Goal: Task Accomplishment & Management: Manage account settings

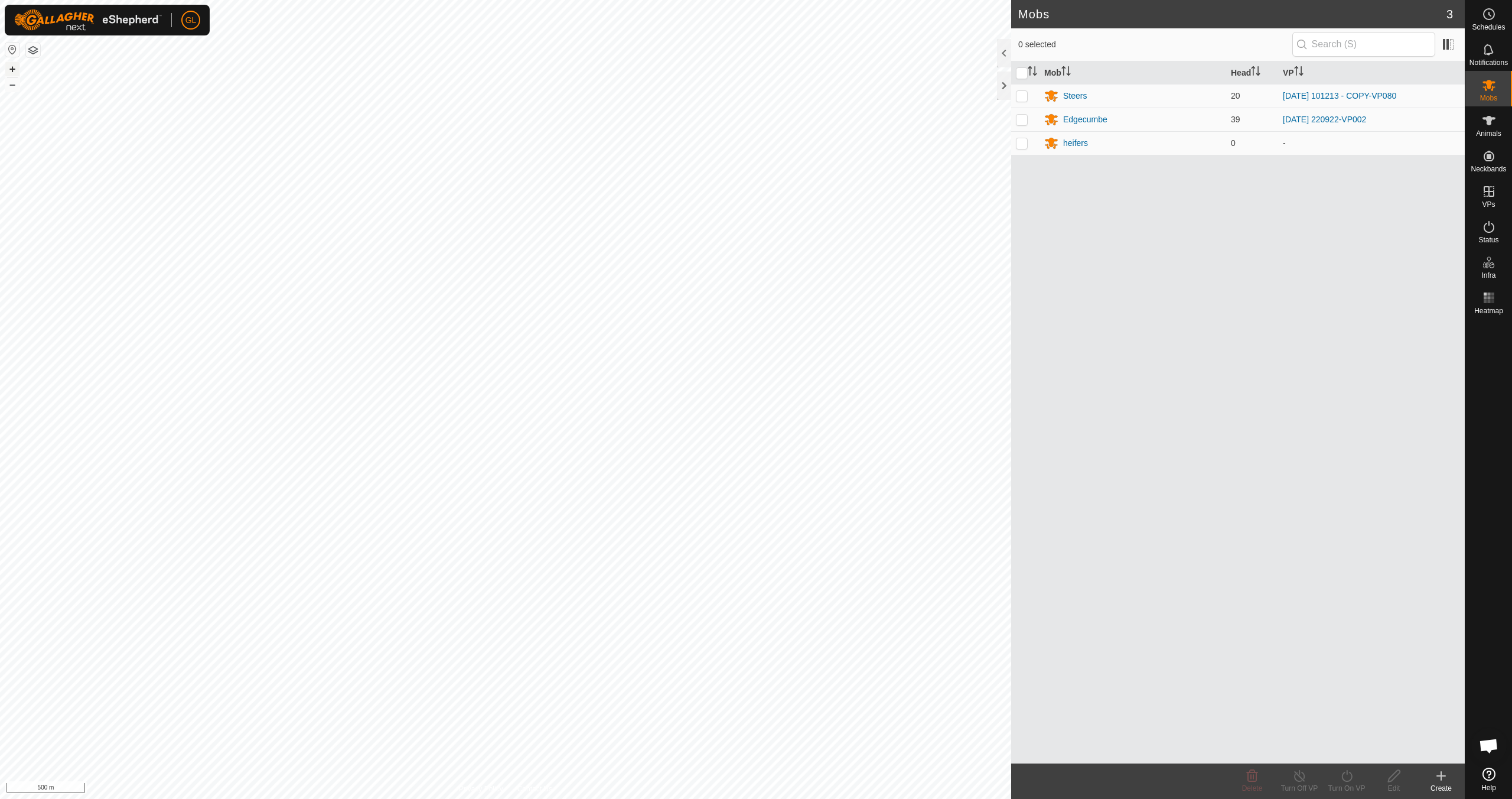
click at [11, 72] on button "+" at bounding box center [12, 68] width 14 height 14
click at [11, 73] on button "+" at bounding box center [12, 68] width 14 height 14
click at [10, 68] on button "+" at bounding box center [12, 68] width 14 height 14
click at [719, 95] on div "Steers" at bounding box center [1074, 96] width 24 height 12
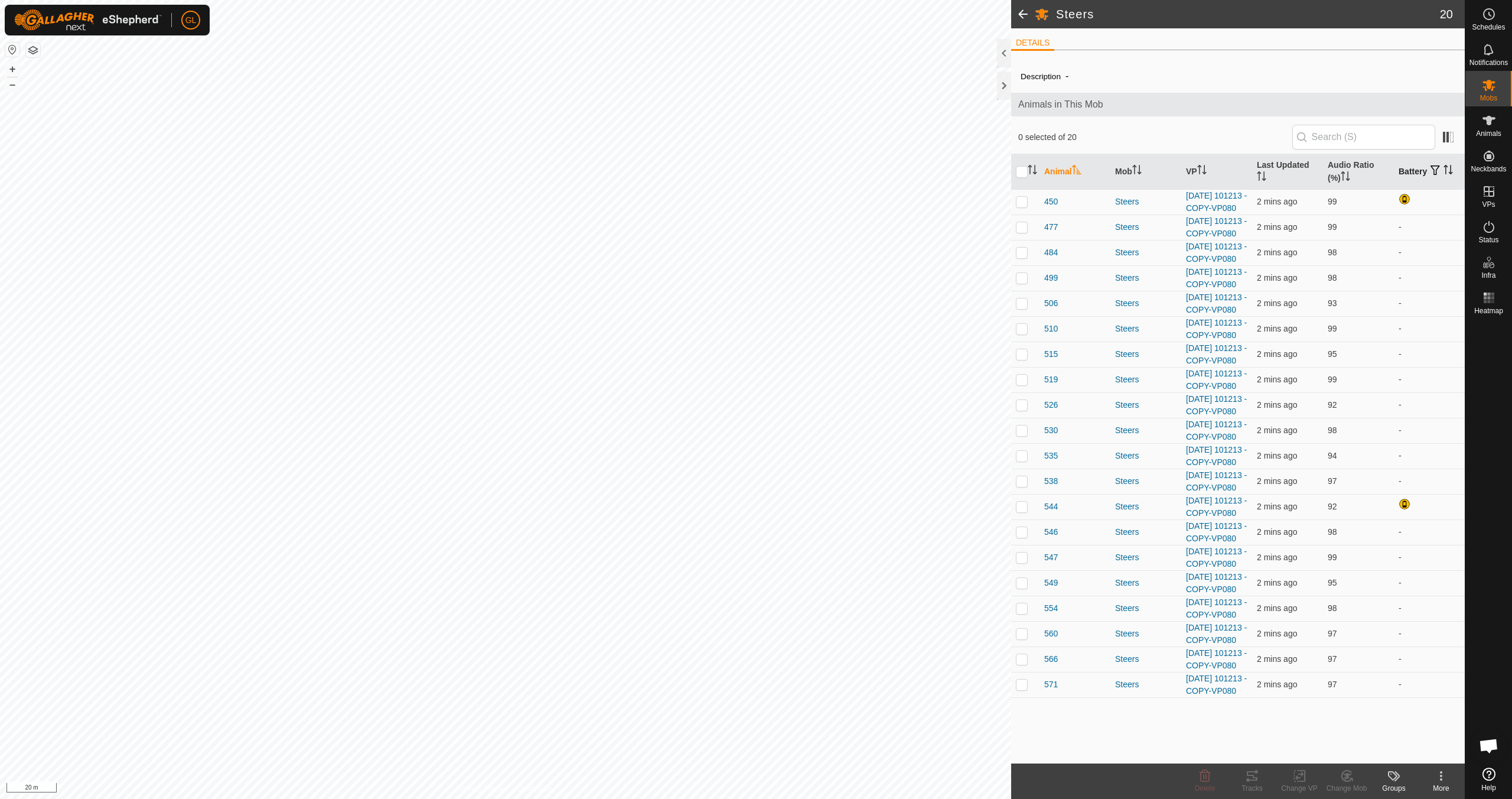
click at [719, 169] on icon "Activate to sort" at bounding box center [1449, 170] width 9 height 9
click at [719, 172] on input "checkbox" at bounding box center [1021, 172] width 11 height 11
checkbox input "true"
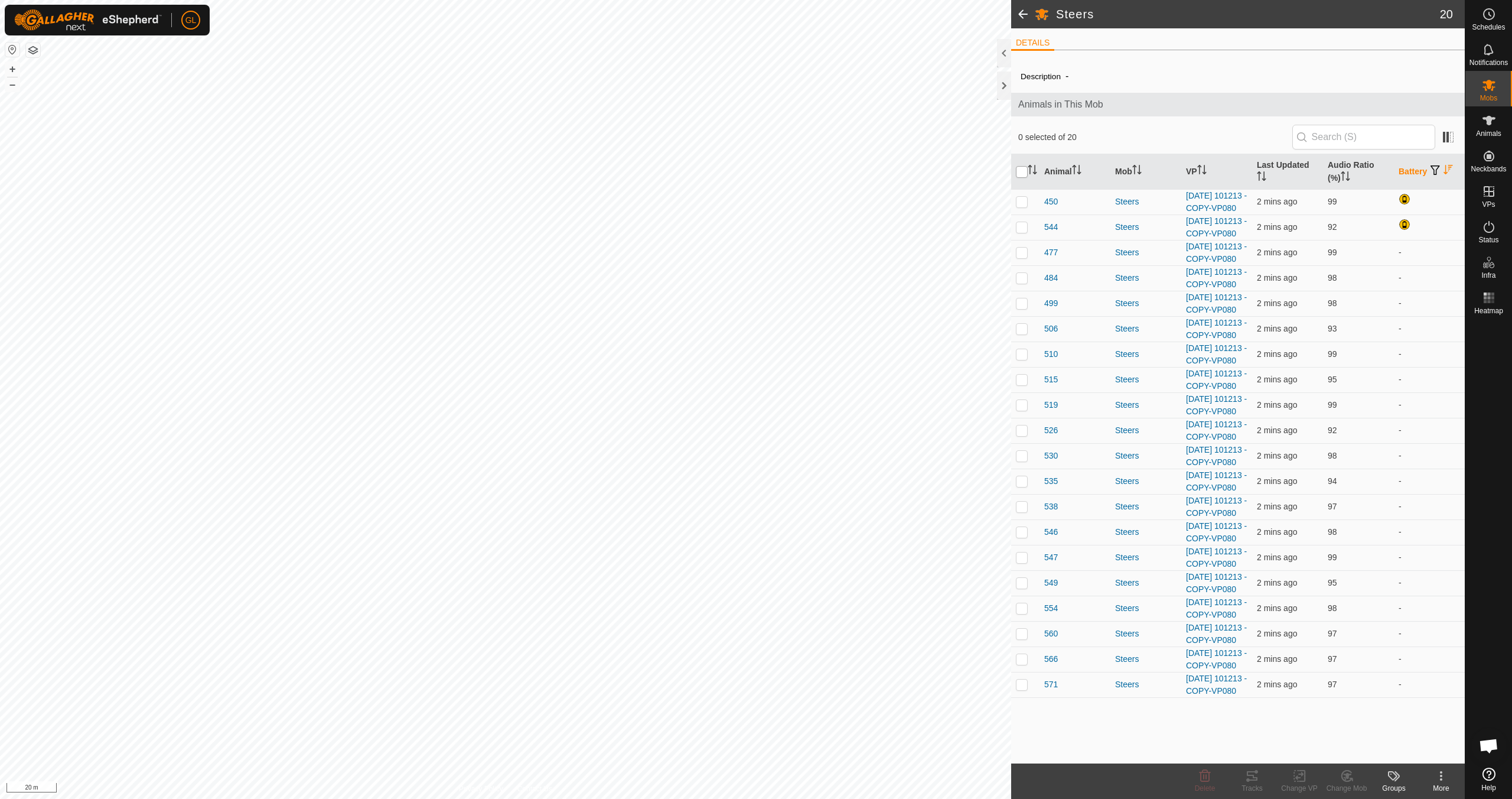
checkbox input "true"
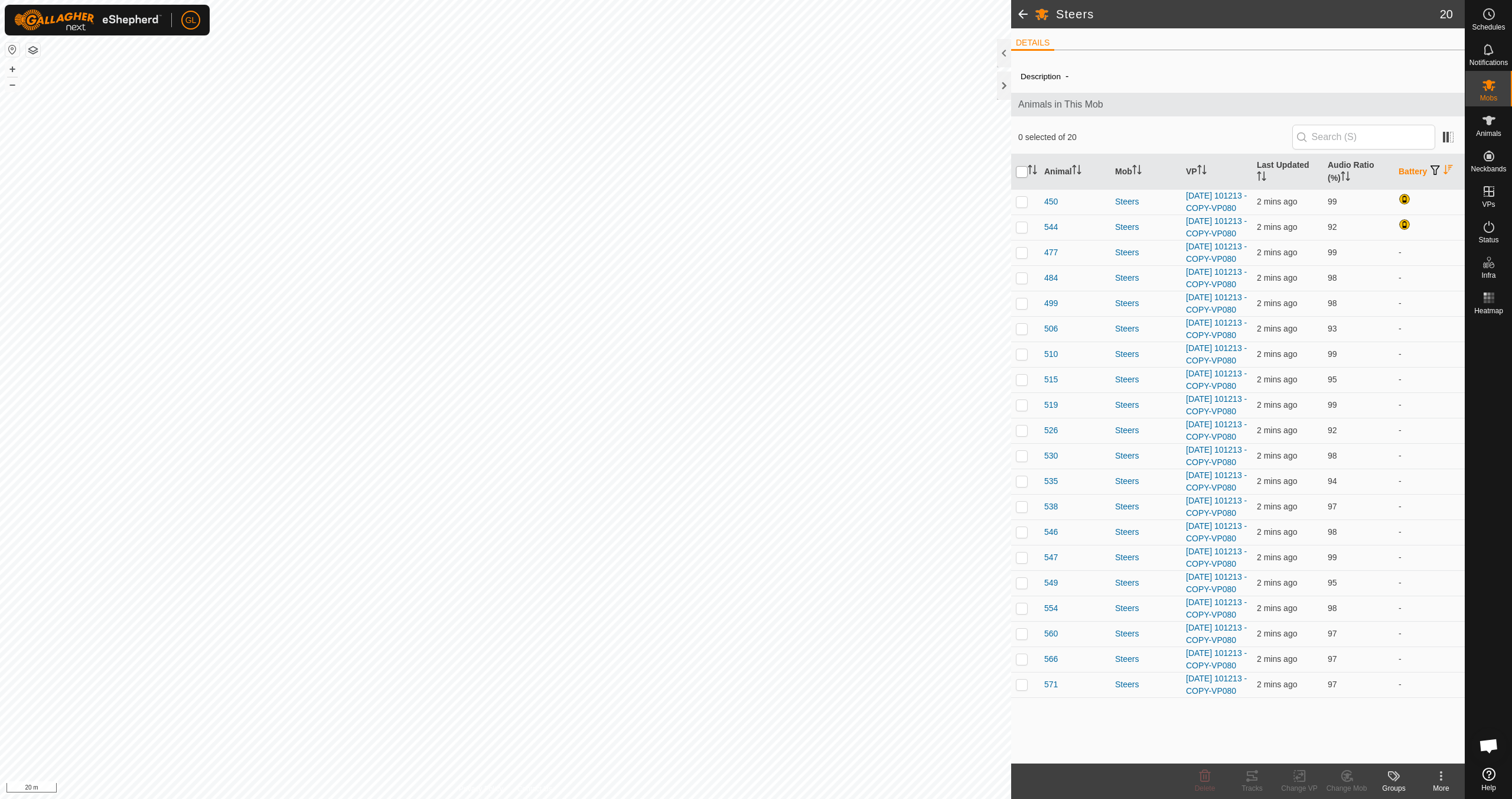
checkbox input "true"
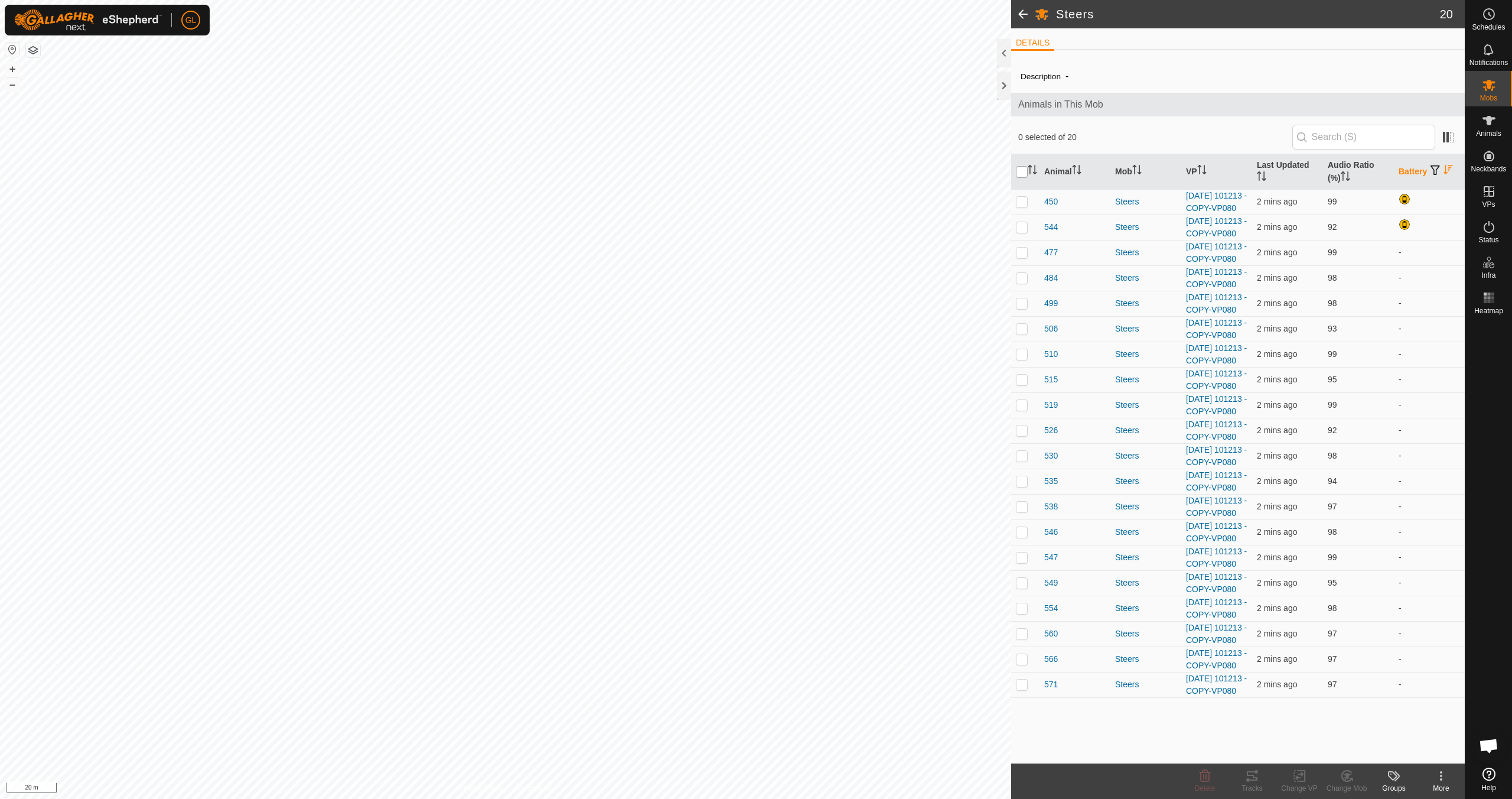
checkbox input "true"
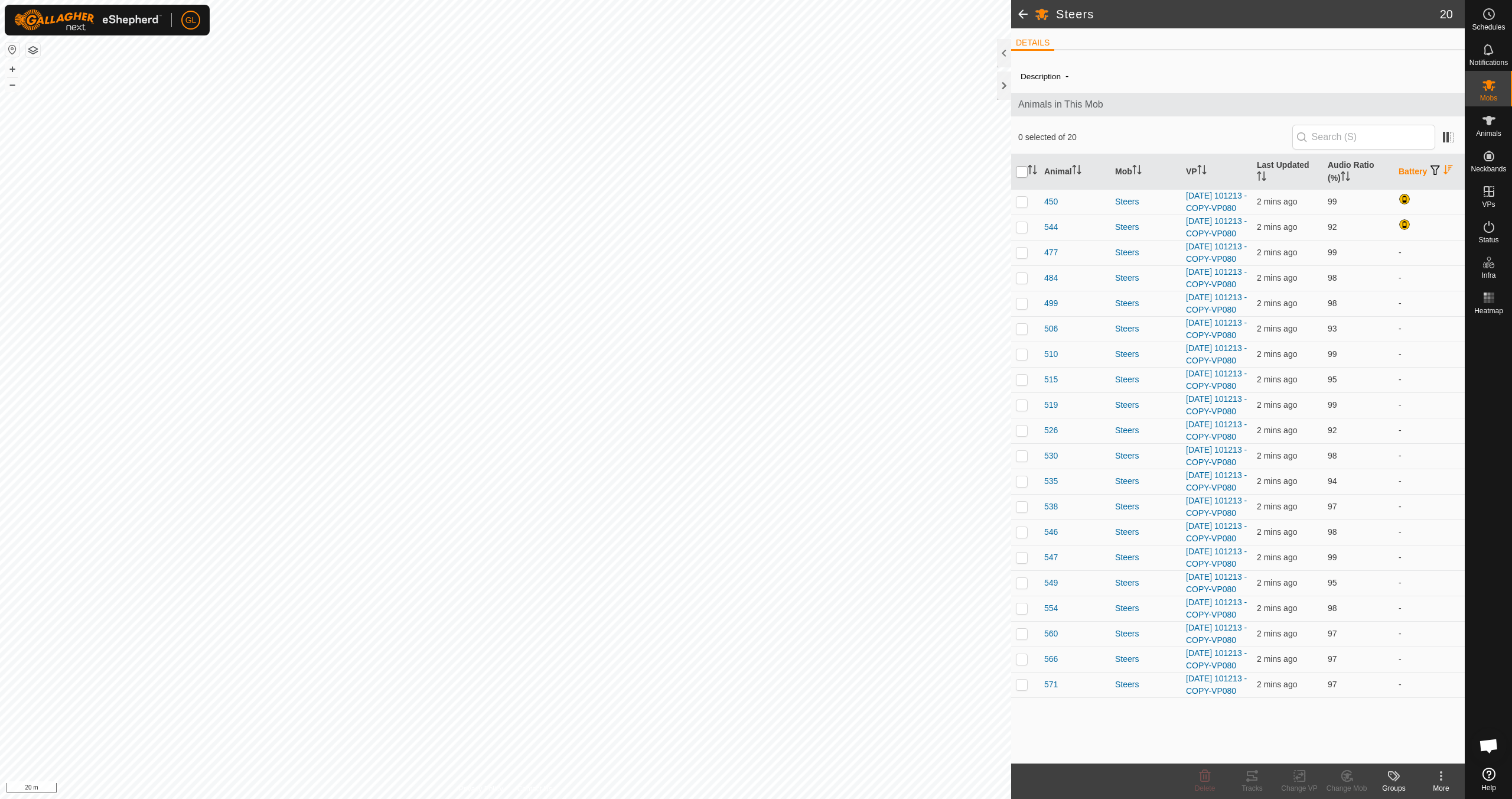
checkbox input "true"
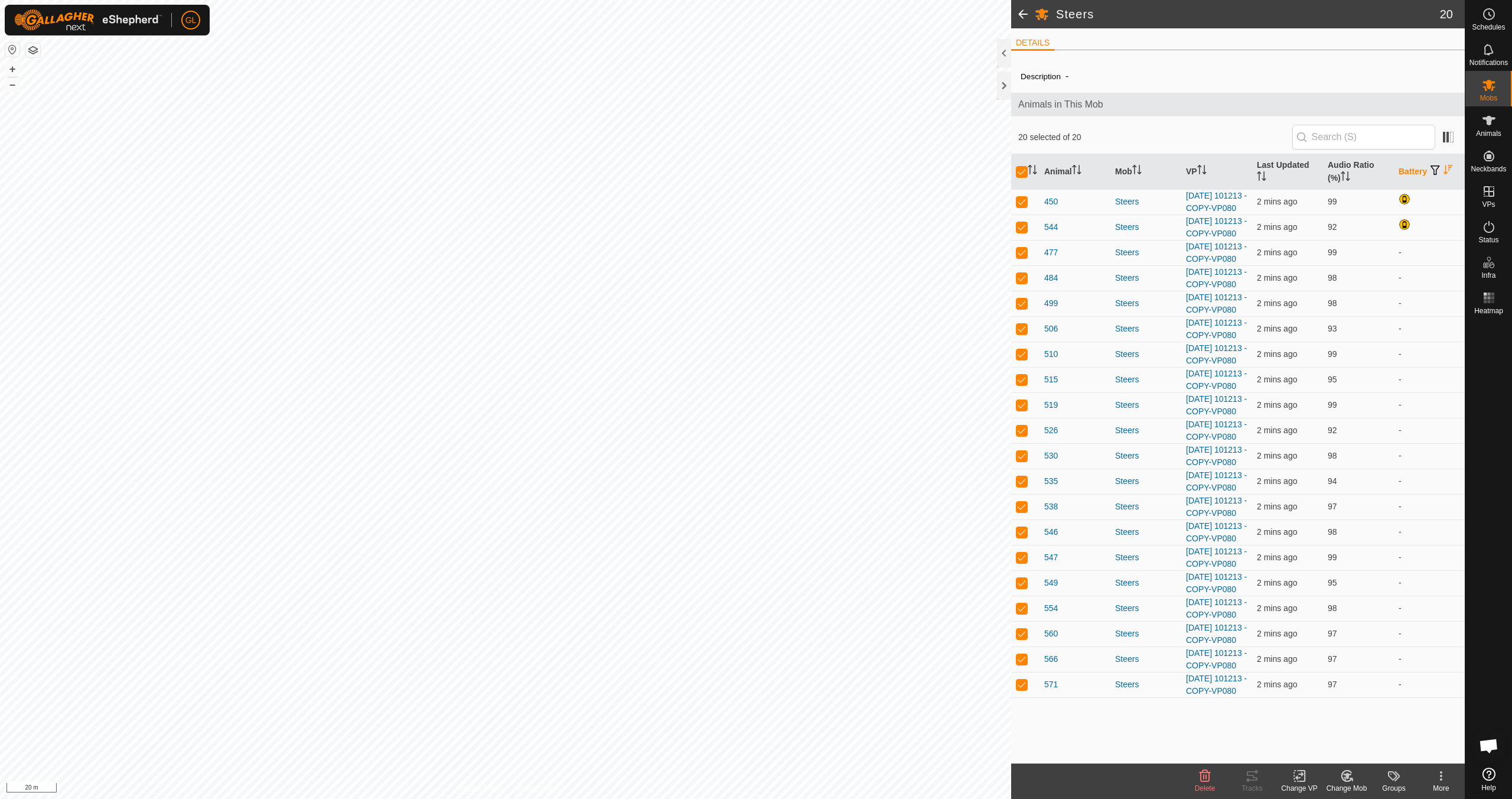
click at [719, 708] on icon at bounding box center [1300, 775] width 15 height 14
click at [719, 708] on link "Choose VP..." at bounding box center [1334, 724] width 117 height 24
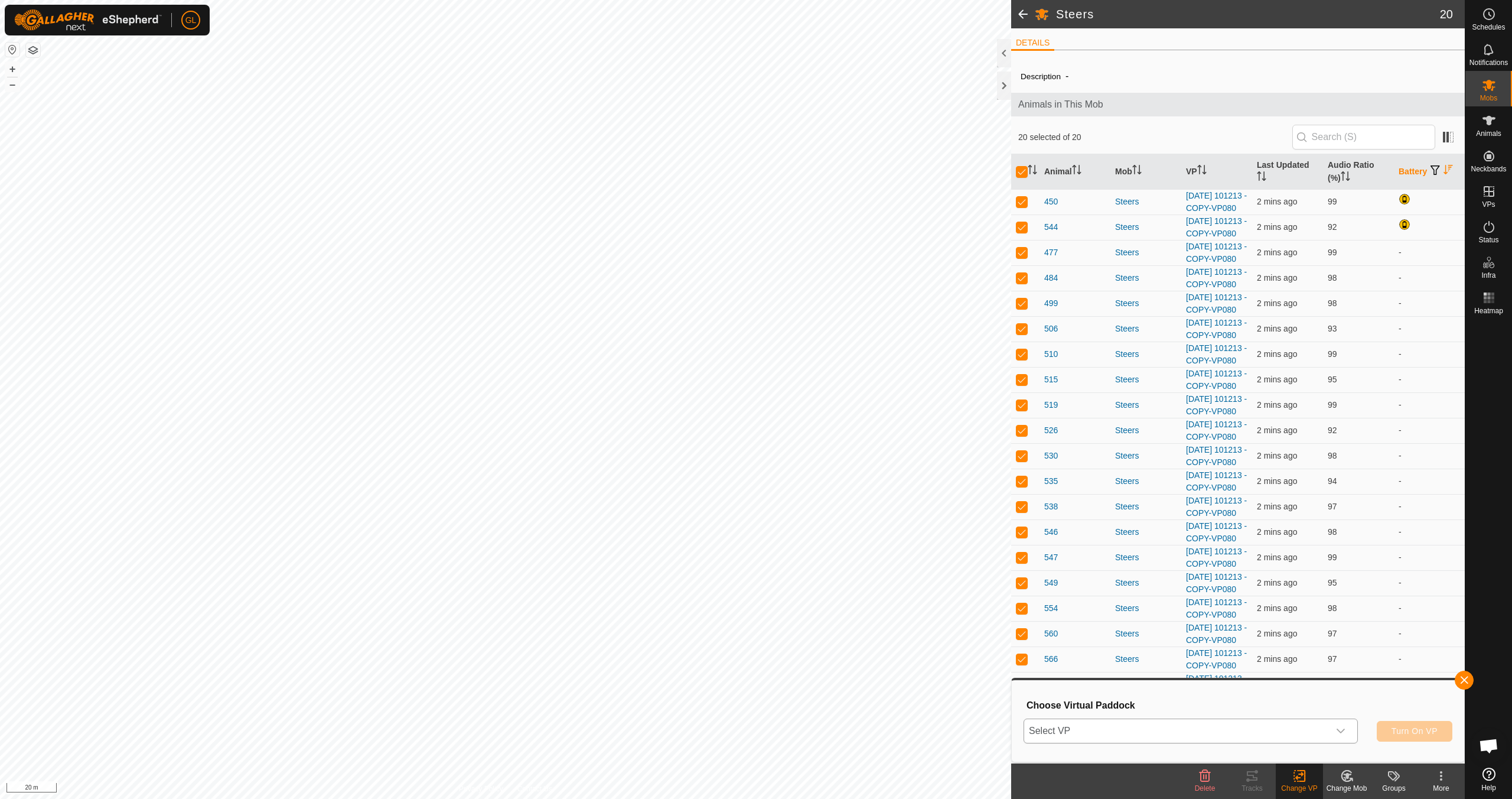
click at [719, 708] on icon "dropdown trigger" at bounding box center [1341, 731] width 9 height 9
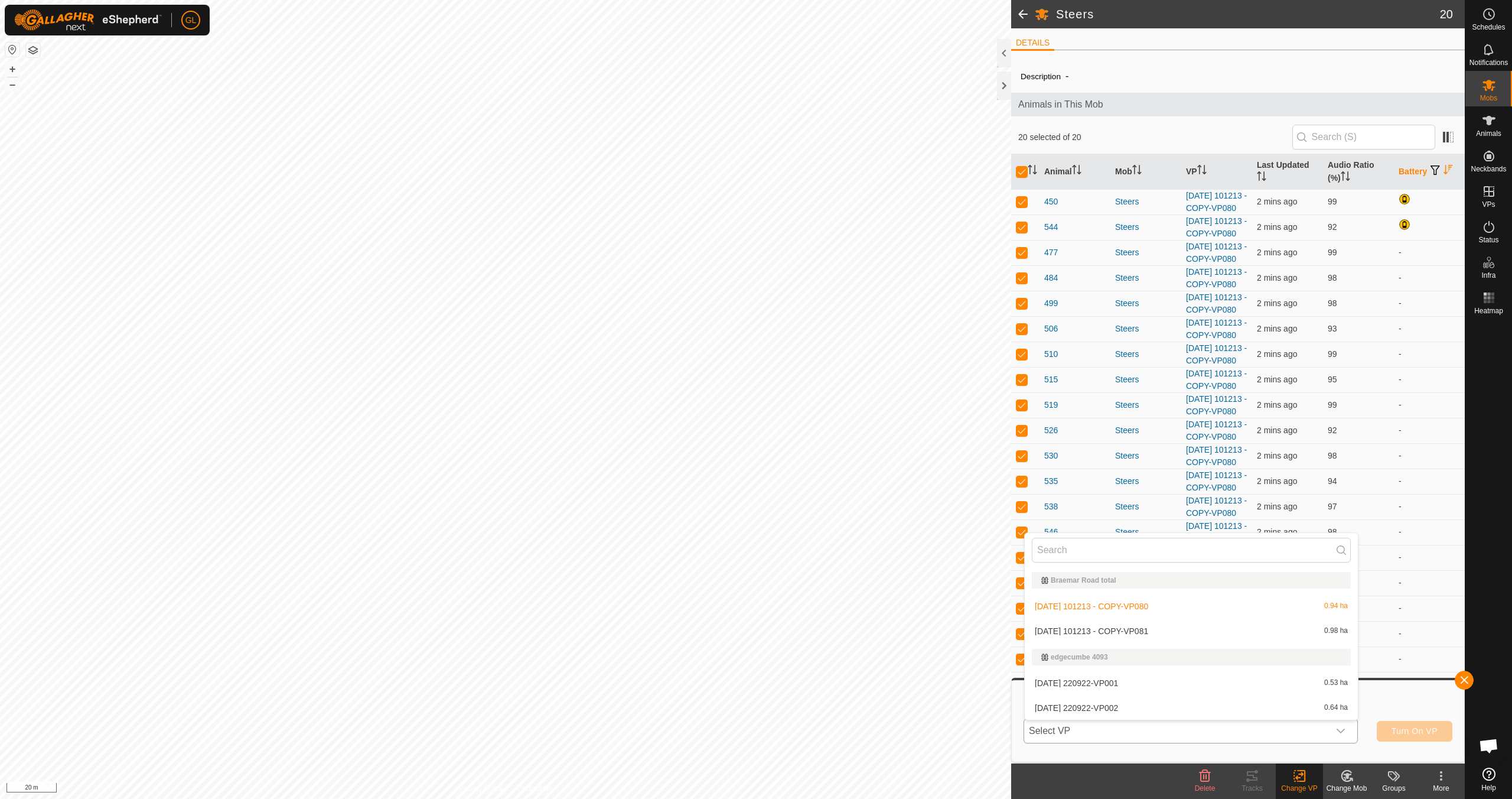
click at [719, 627] on li "[DATE] 101213 - COPY-VP081 0.98 ha" at bounding box center [1192, 630] width 333 height 24
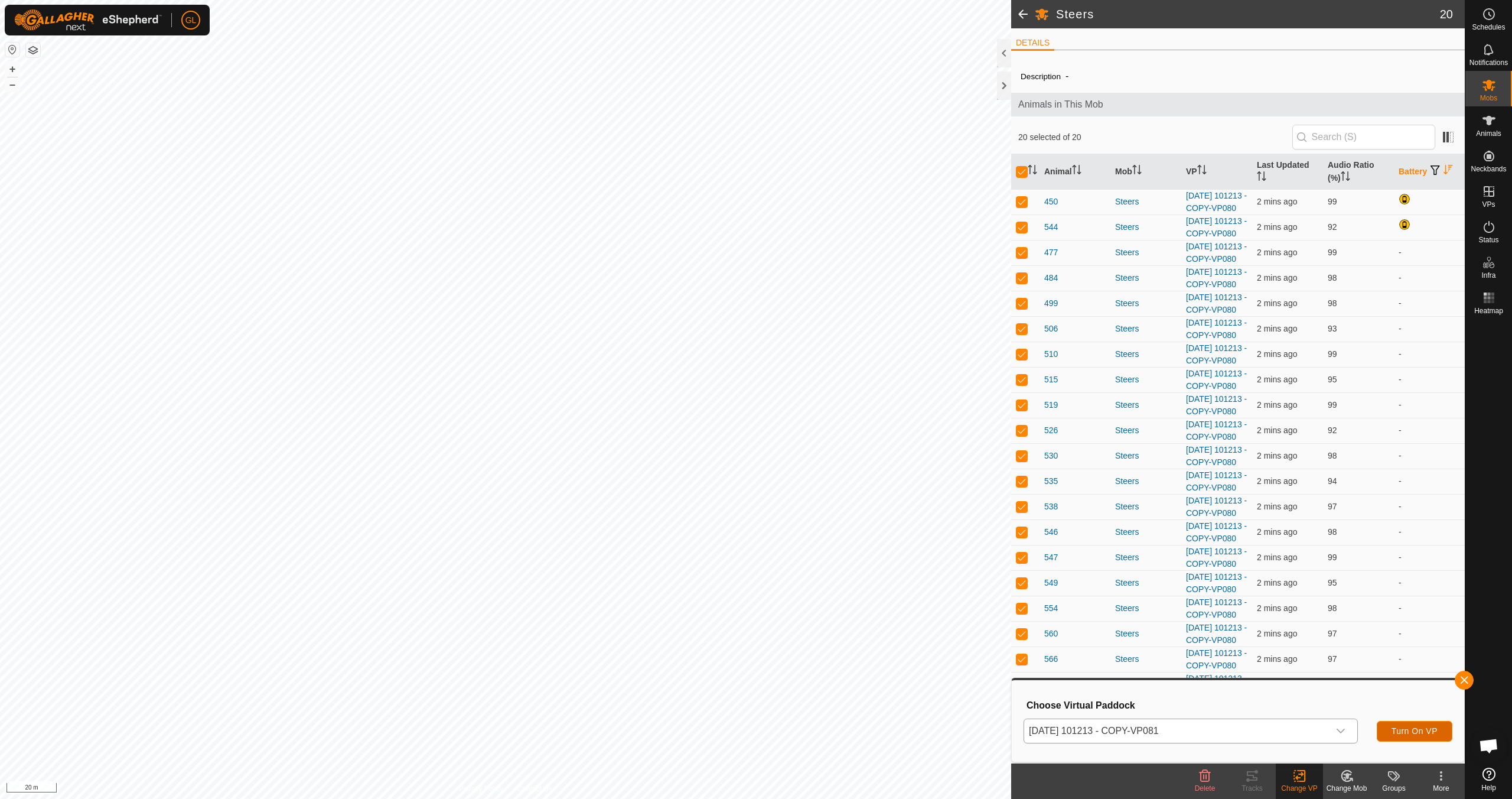
click at [719, 708] on span "Turn On VP" at bounding box center [1414, 731] width 46 height 9
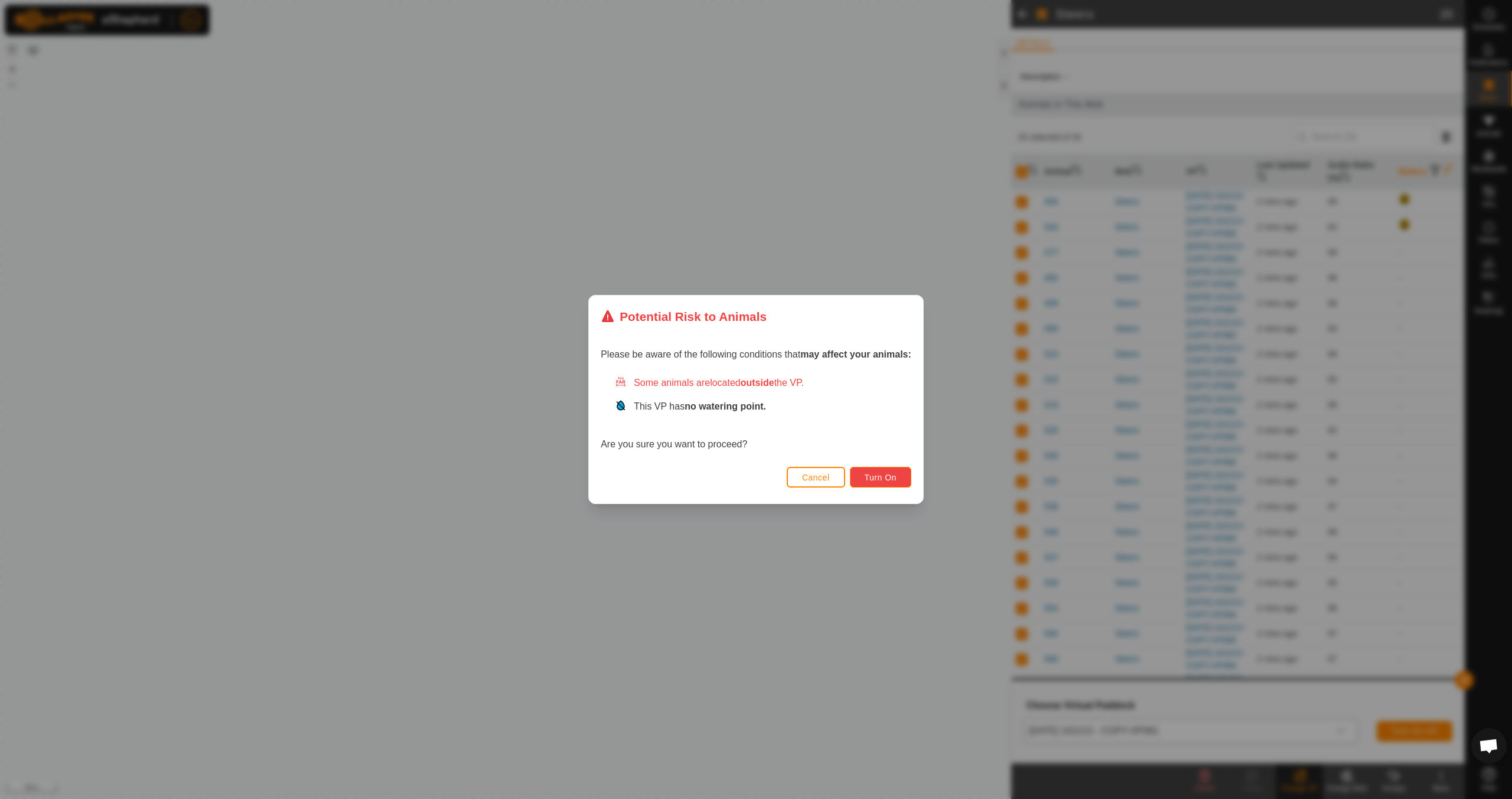
click at [719, 477] on span "Turn On" at bounding box center [881, 478] width 32 height 9
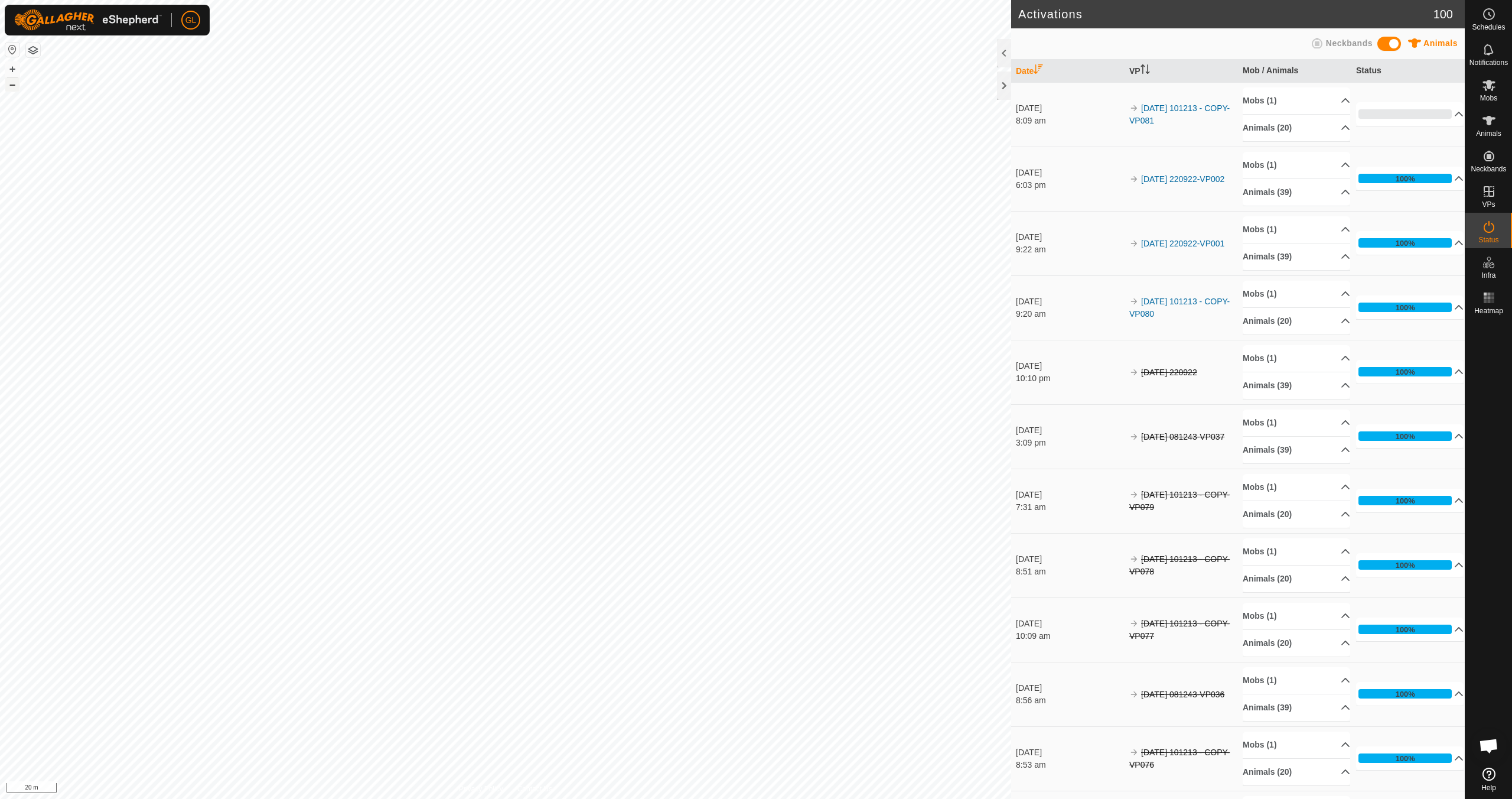
click at [10, 85] on button "–" at bounding box center [12, 84] width 14 height 14
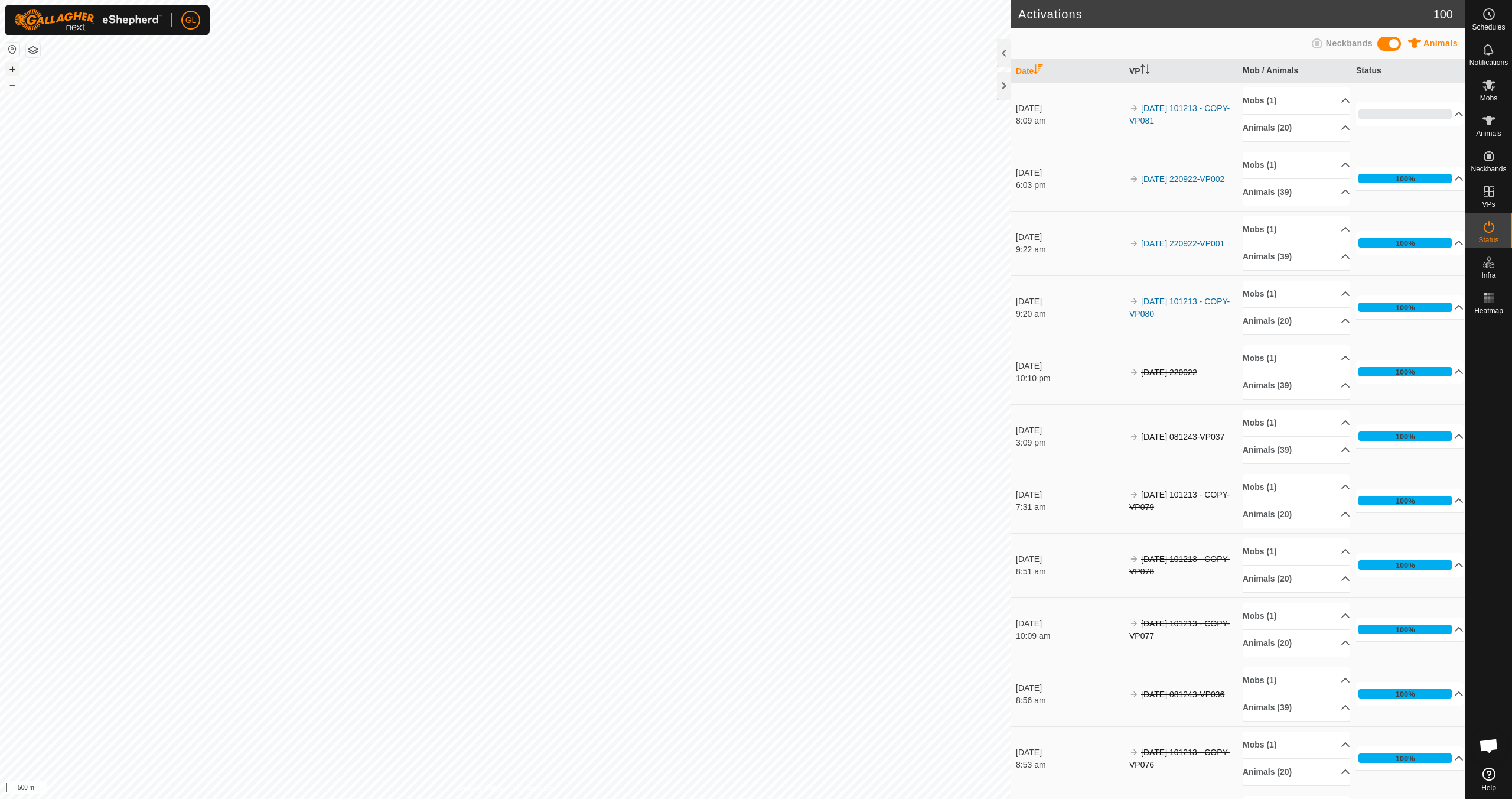
click at [9, 66] on button "+" at bounding box center [12, 68] width 14 height 14
click at [9, 67] on button "+" at bounding box center [12, 68] width 14 height 14
click at [10, 67] on button "+" at bounding box center [12, 68] width 14 height 14
click at [10, 70] on button "+" at bounding box center [12, 68] width 14 height 14
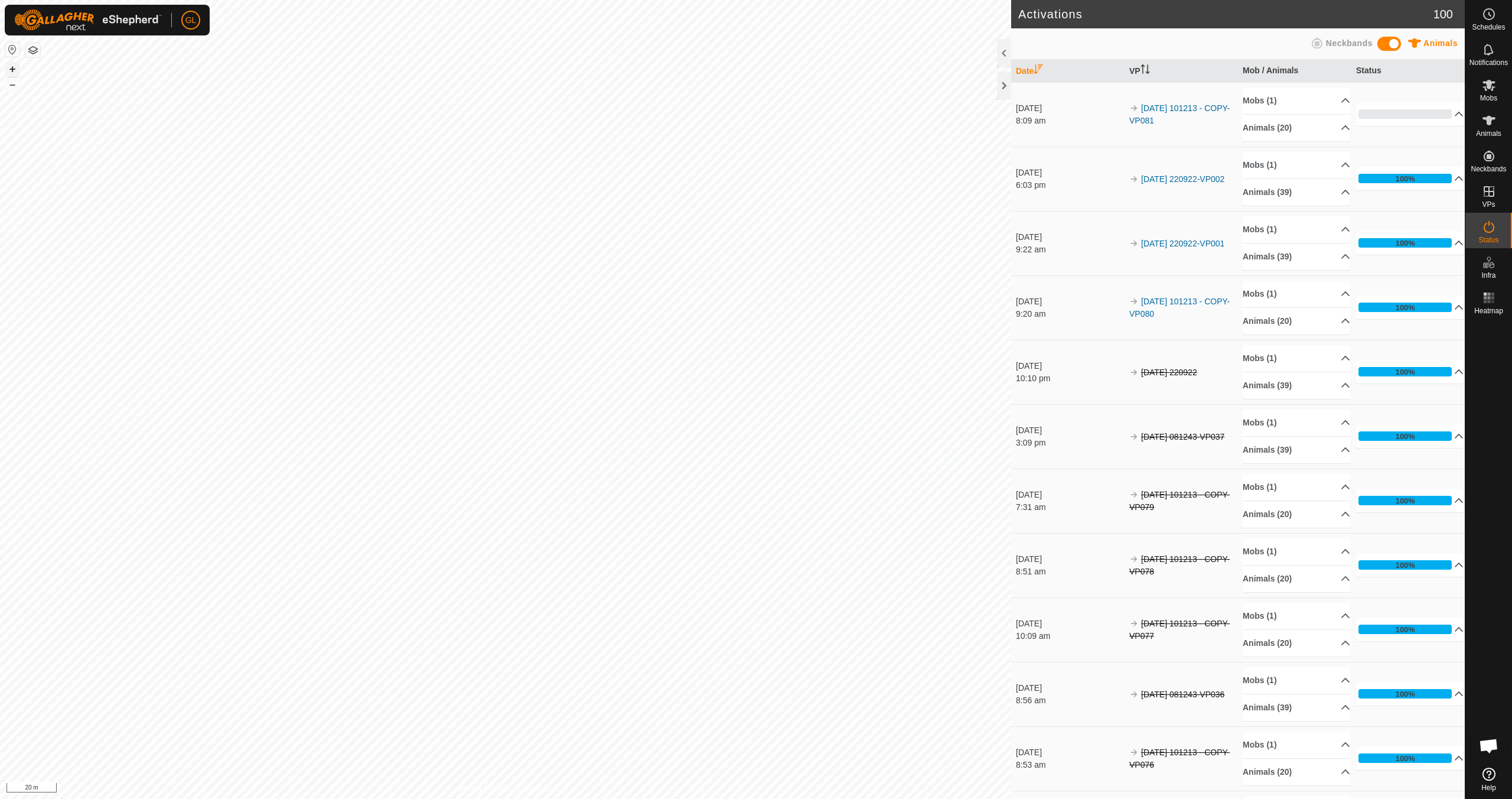
click at [13, 71] on button "+" at bounding box center [12, 68] width 14 height 14
click at [719, 191] on link "In Rotation" at bounding box center [1413, 191] width 101 height 24
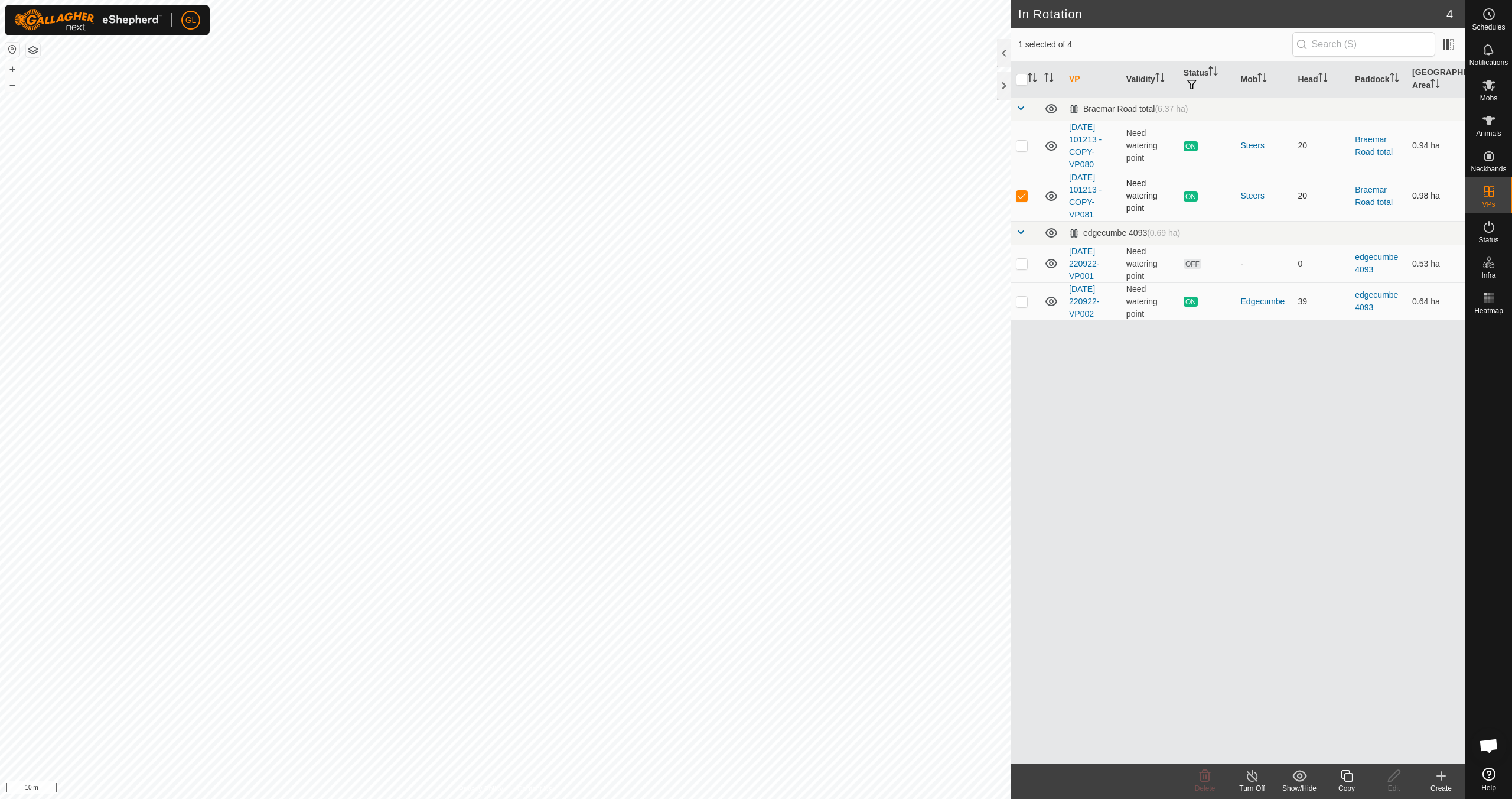
click at [719, 195] on p-checkbox at bounding box center [1021, 195] width 11 height 9
checkbox input "false"
click at [719, 263] on p-checkbox at bounding box center [1021, 263] width 11 height 9
click at [719, 708] on icon at bounding box center [1205, 775] width 11 height 11
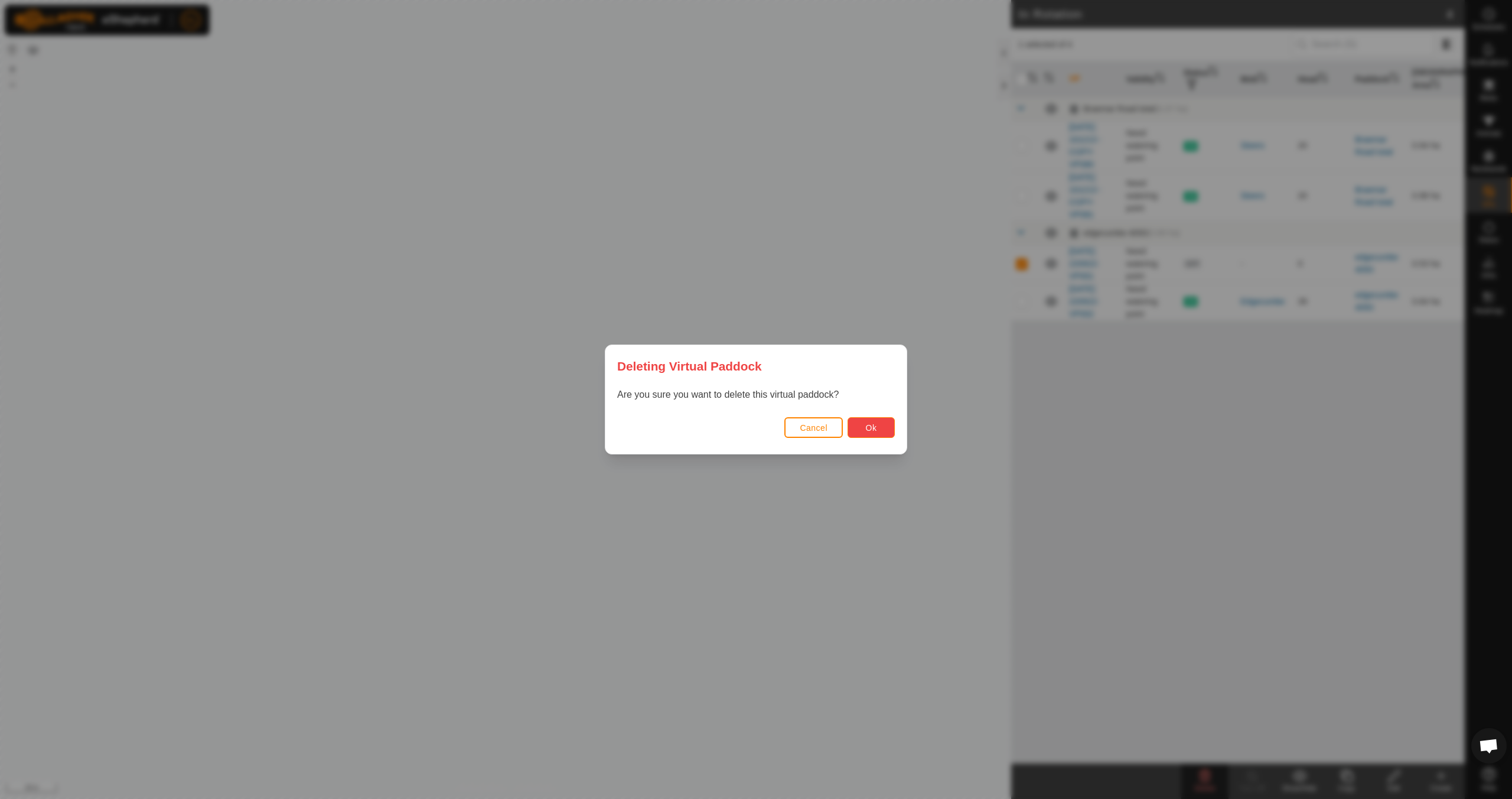
click at [719, 432] on button "Ok" at bounding box center [872, 427] width 47 height 21
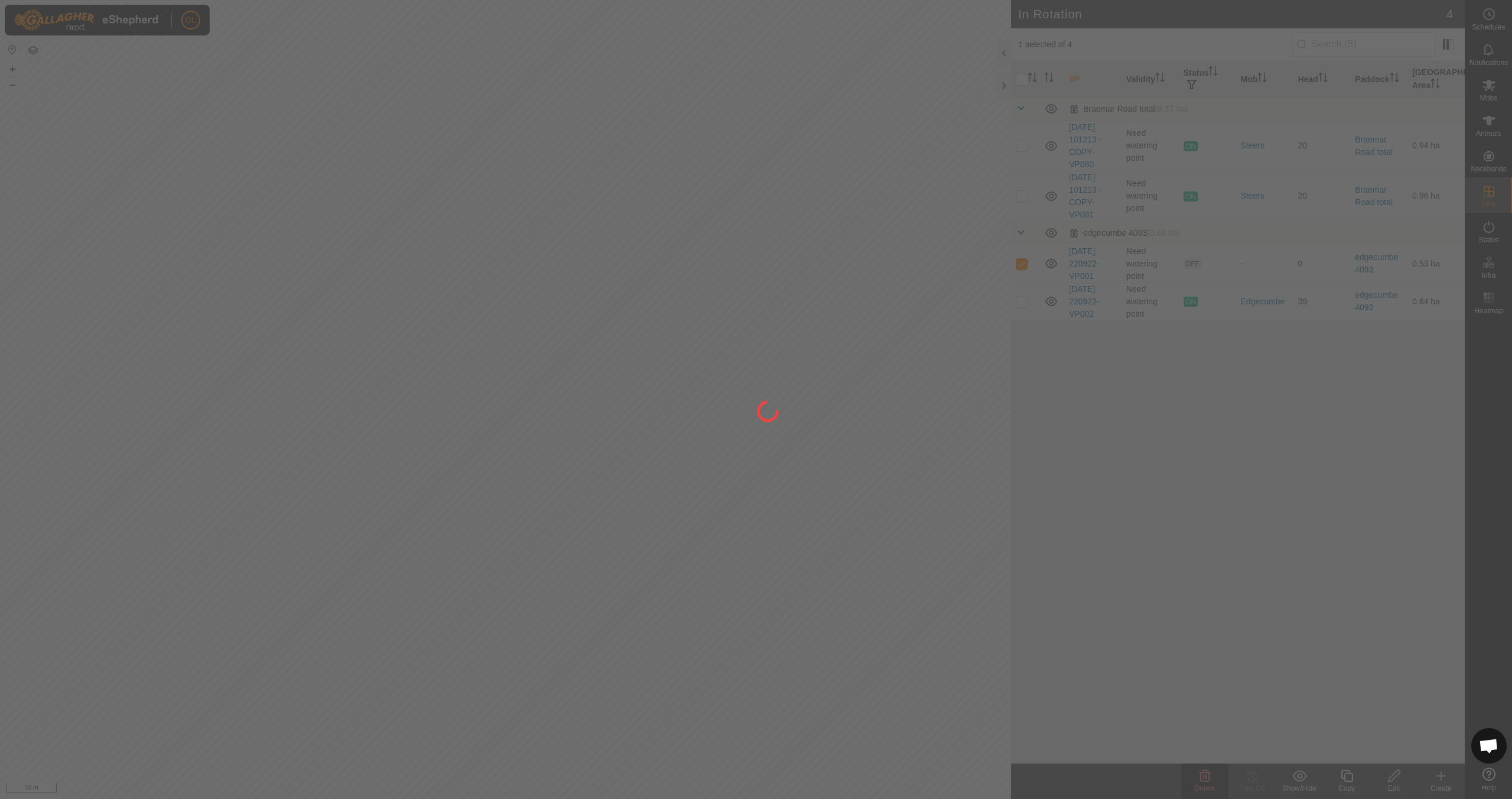
checkbox input "false"
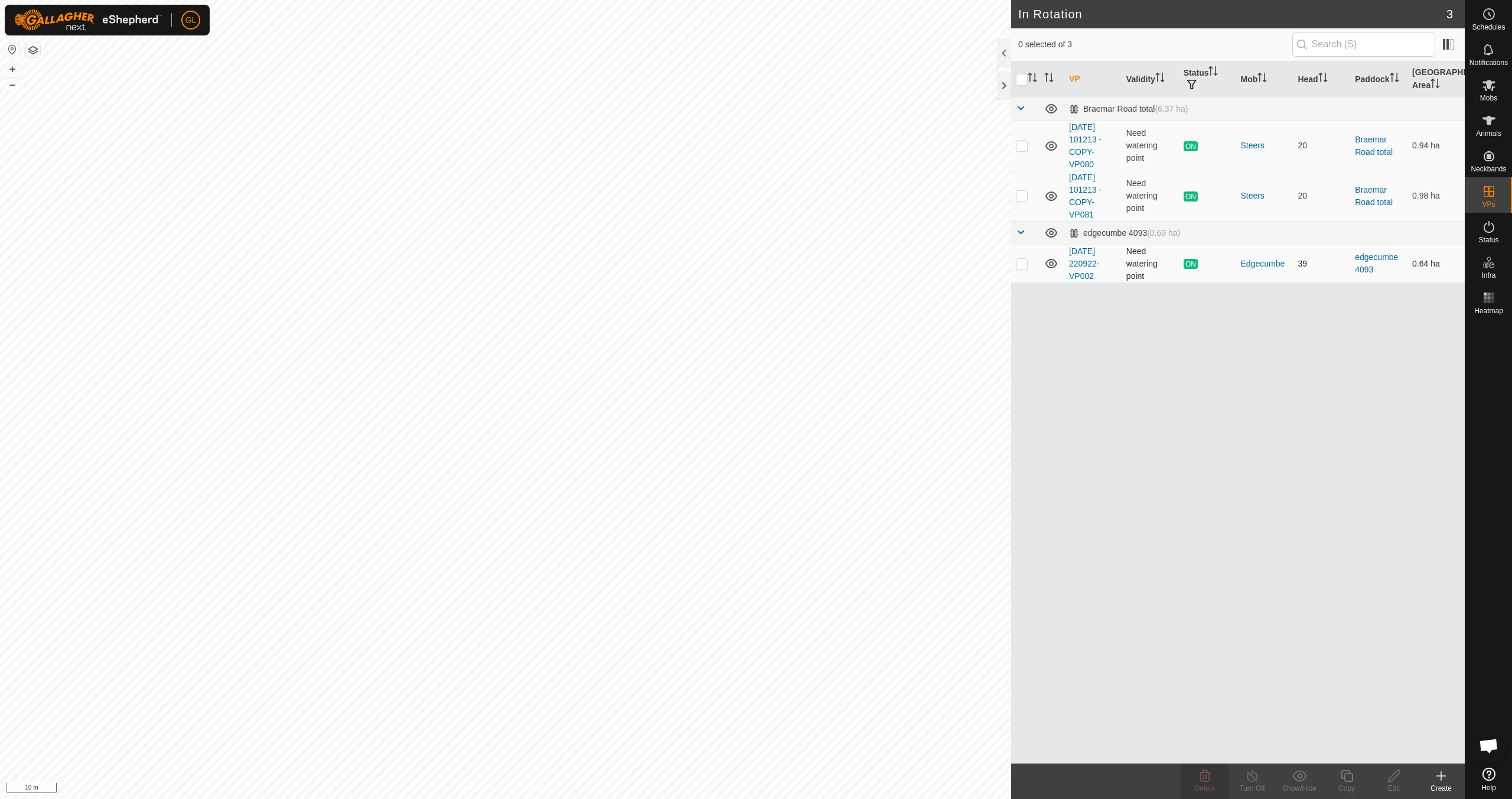
click at [719, 263] on p-checkbox at bounding box center [1021, 263] width 11 height 9
checkbox input "true"
click at [719, 708] on icon at bounding box center [1347, 775] width 15 height 14
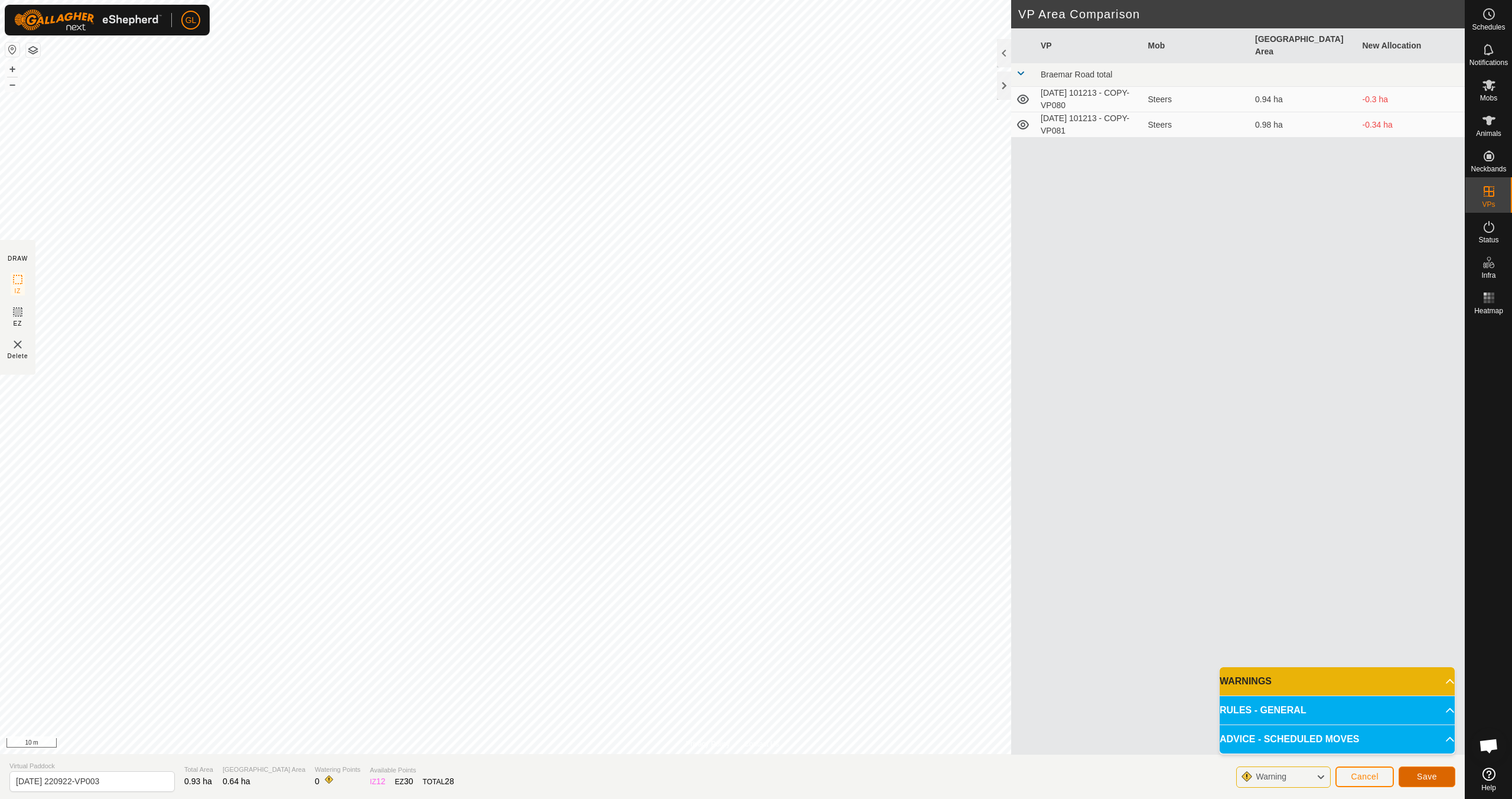
click at [719, 708] on span "Save" at bounding box center [1427, 776] width 20 height 9
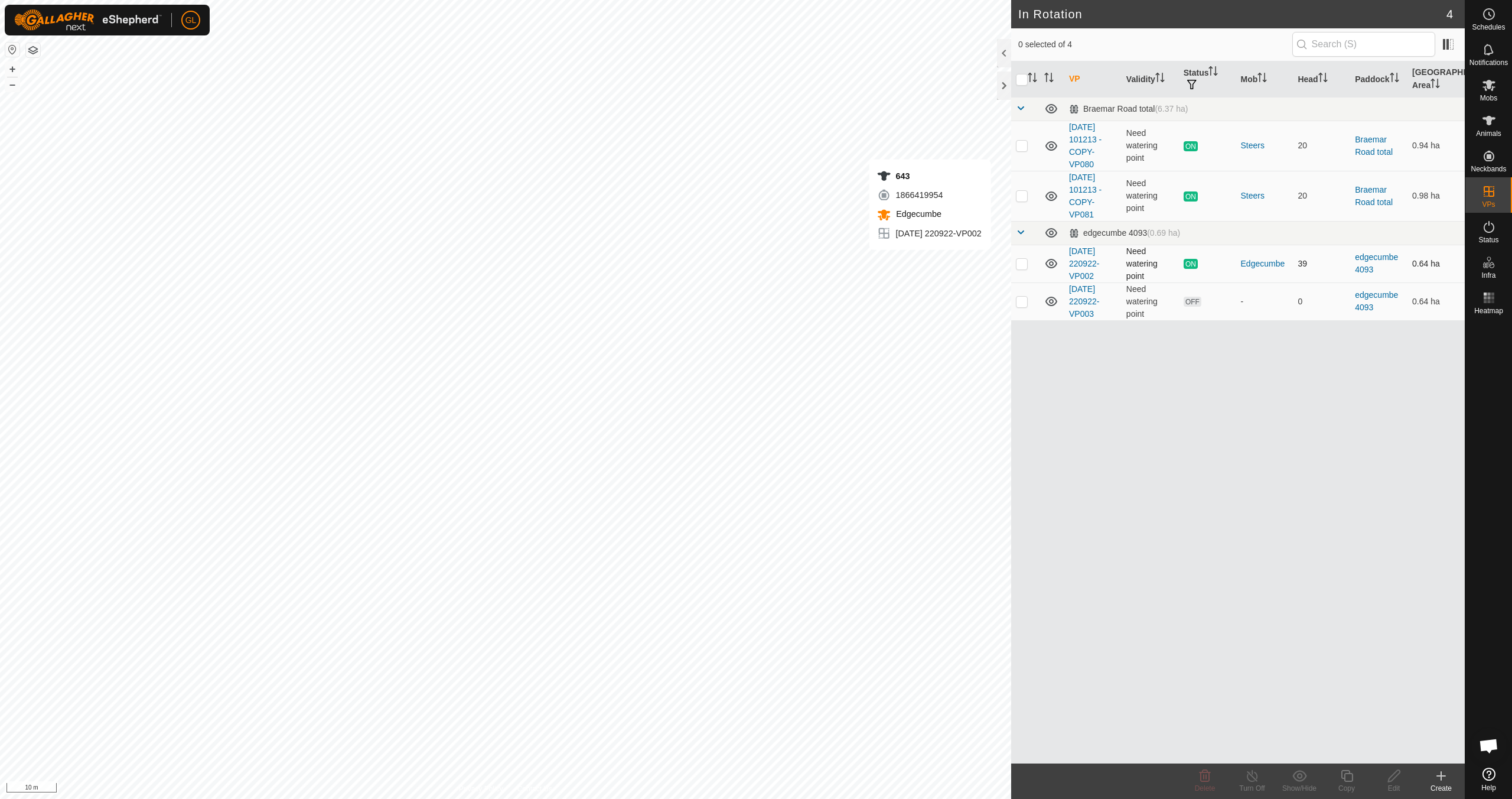
click at [719, 263] on p-checkbox at bounding box center [1021, 263] width 11 height 9
click at [719, 264] on p-checkbox at bounding box center [1021, 263] width 11 height 9
checkbox input "false"
click at [719, 300] on p-checkbox at bounding box center [1021, 301] width 11 height 9
checkbox input "true"
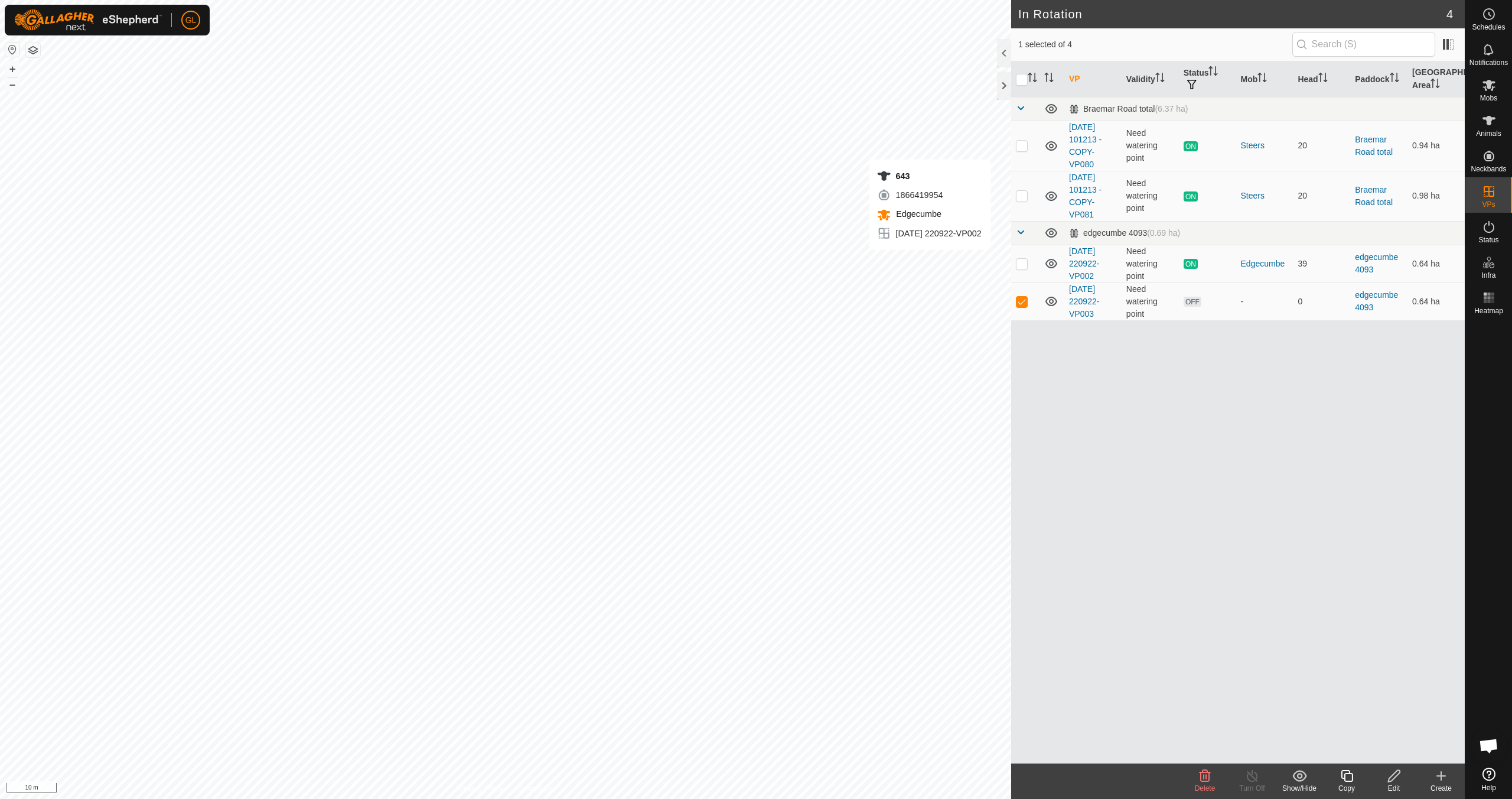
click at [719, 708] on div "Copy" at bounding box center [1346, 788] width 47 height 10
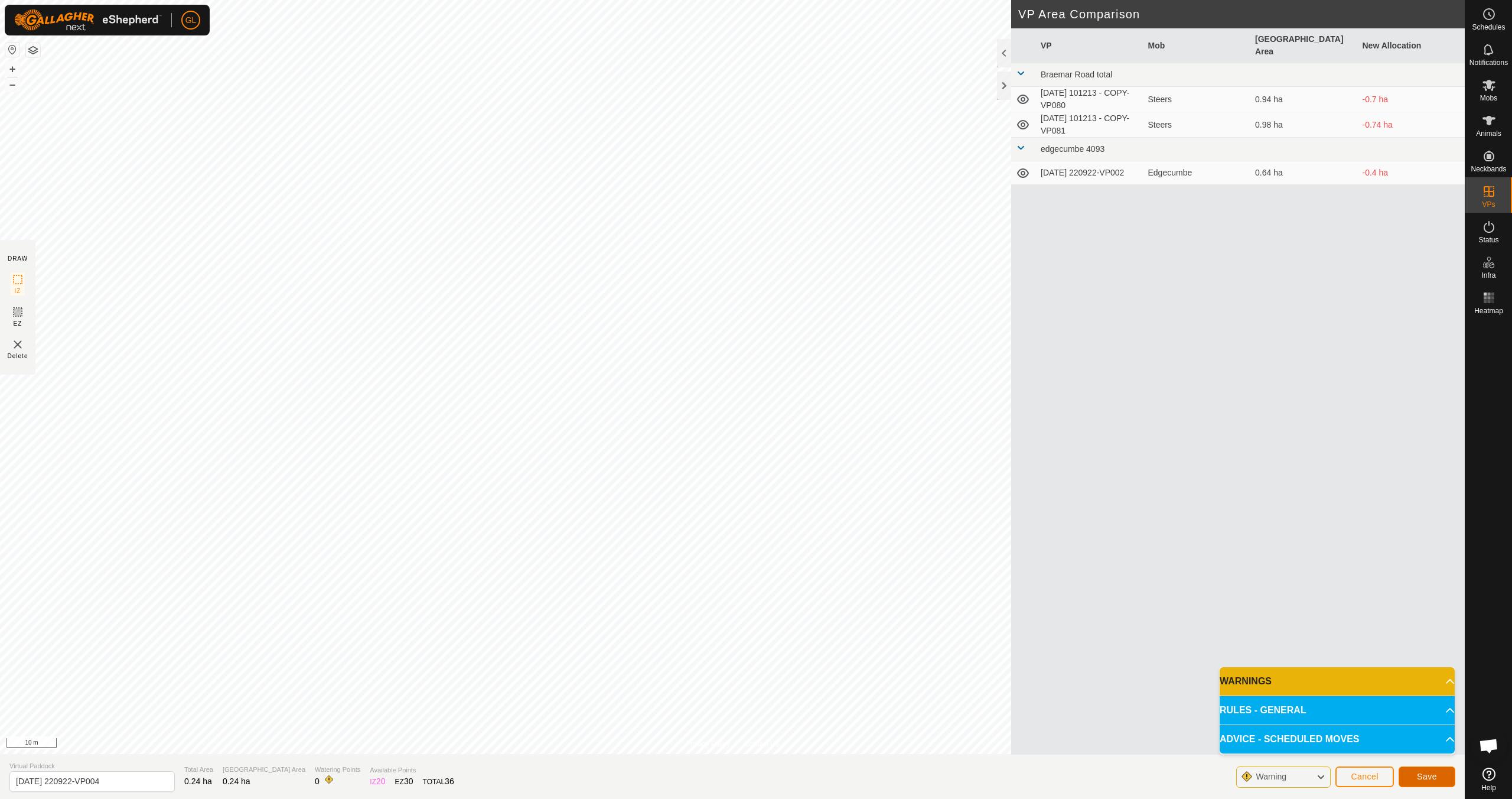
click at [719, 708] on span "Save" at bounding box center [1427, 776] width 20 height 9
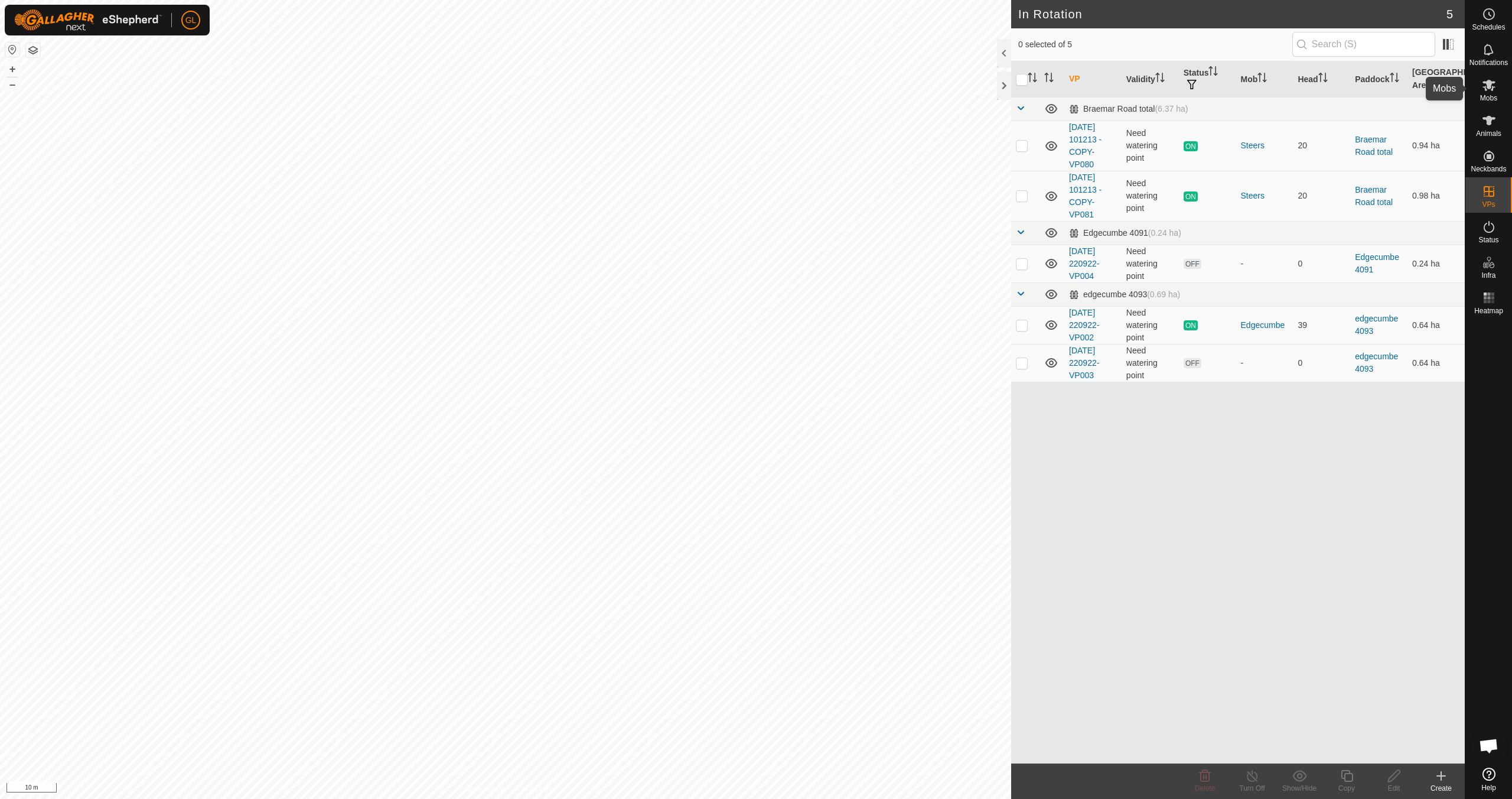
click at [719, 93] on es-mob-svg-icon at bounding box center [1488, 85] width 21 height 19
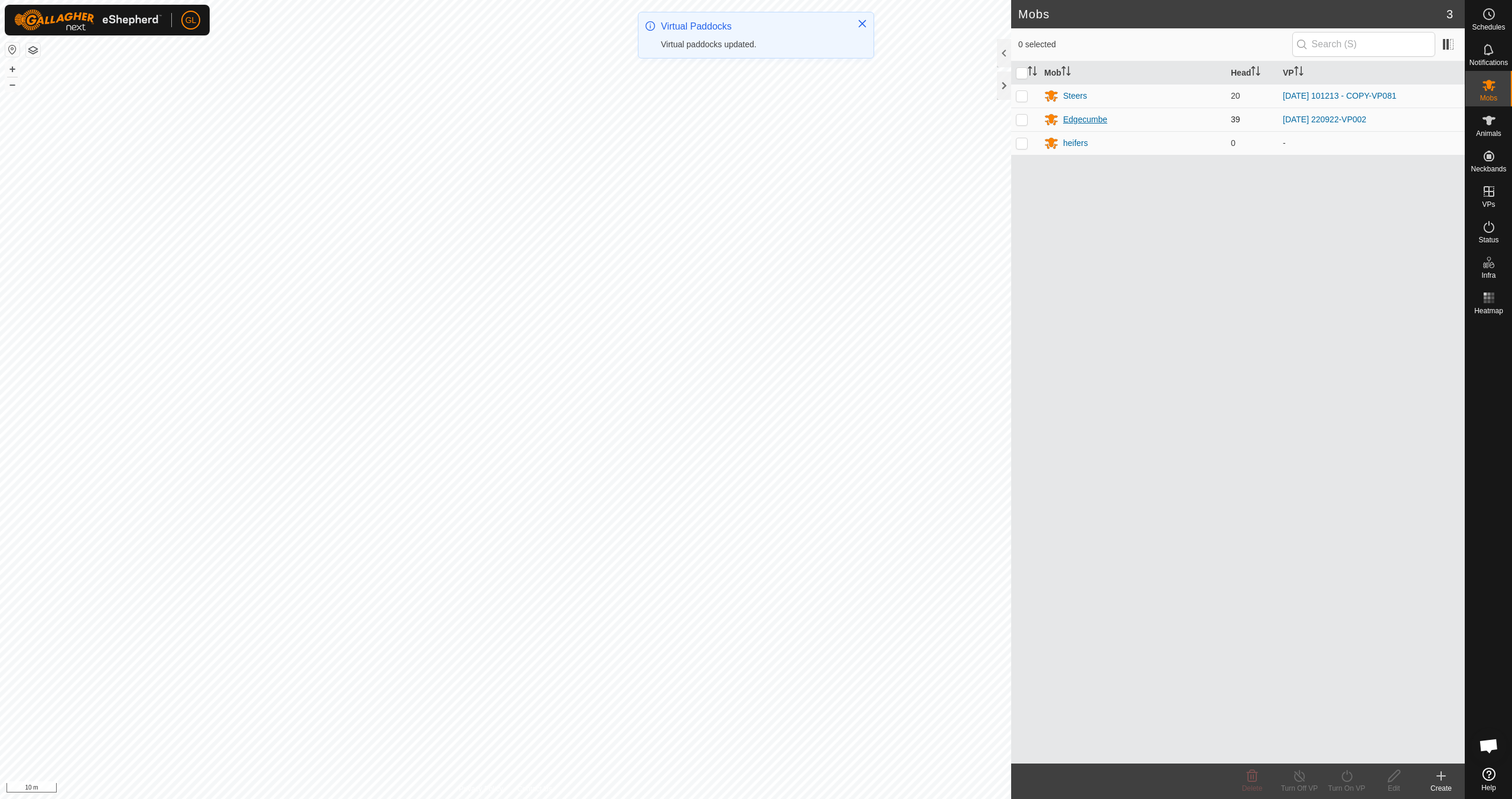
click at [719, 117] on div "Edgecumbe" at bounding box center [1085, 119] width 45 height 12
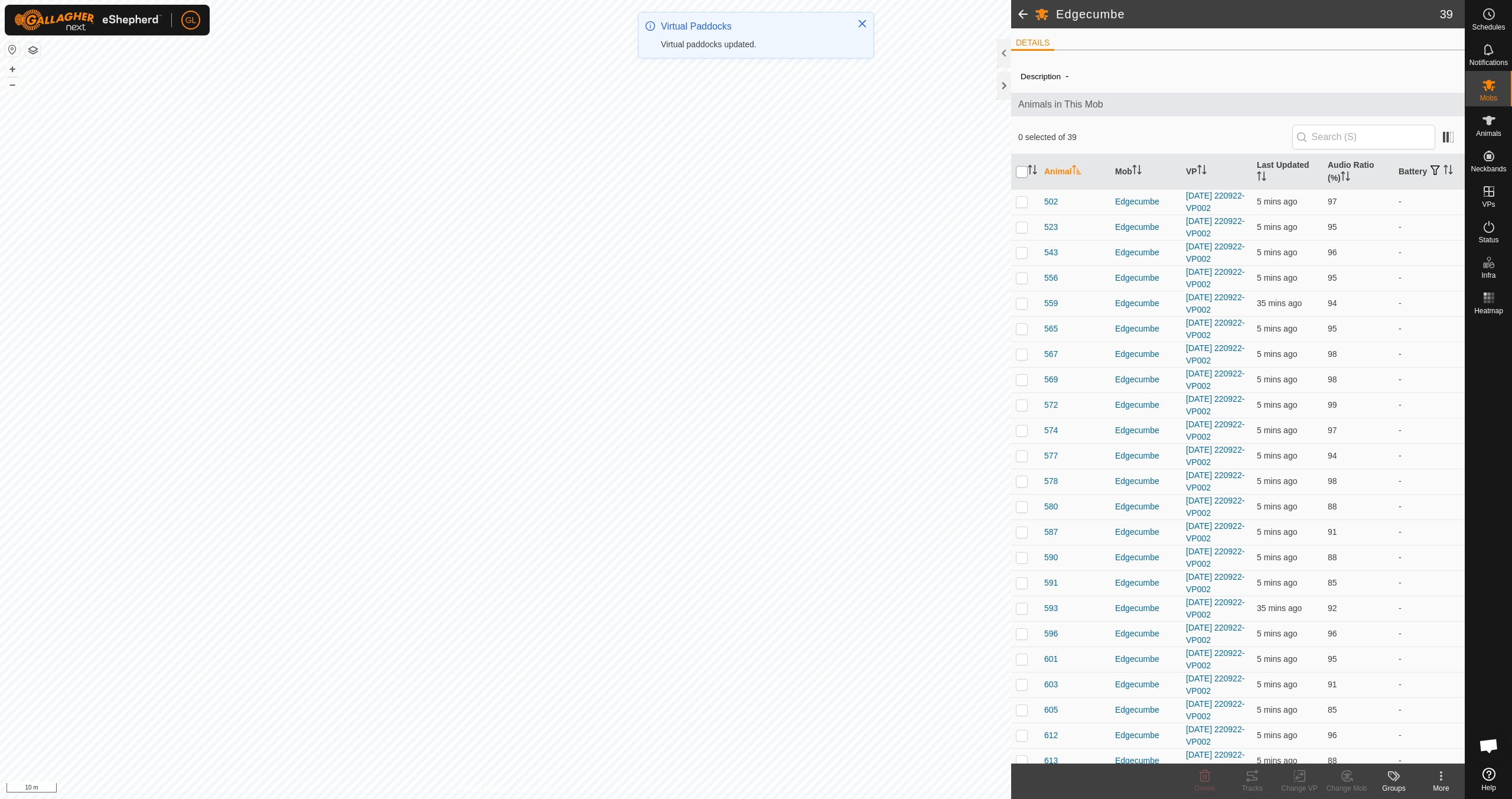
click at [719, 173] on input "checkbox" at bounding box center [1021, 172] width 11 height 11
checkbox input "true"
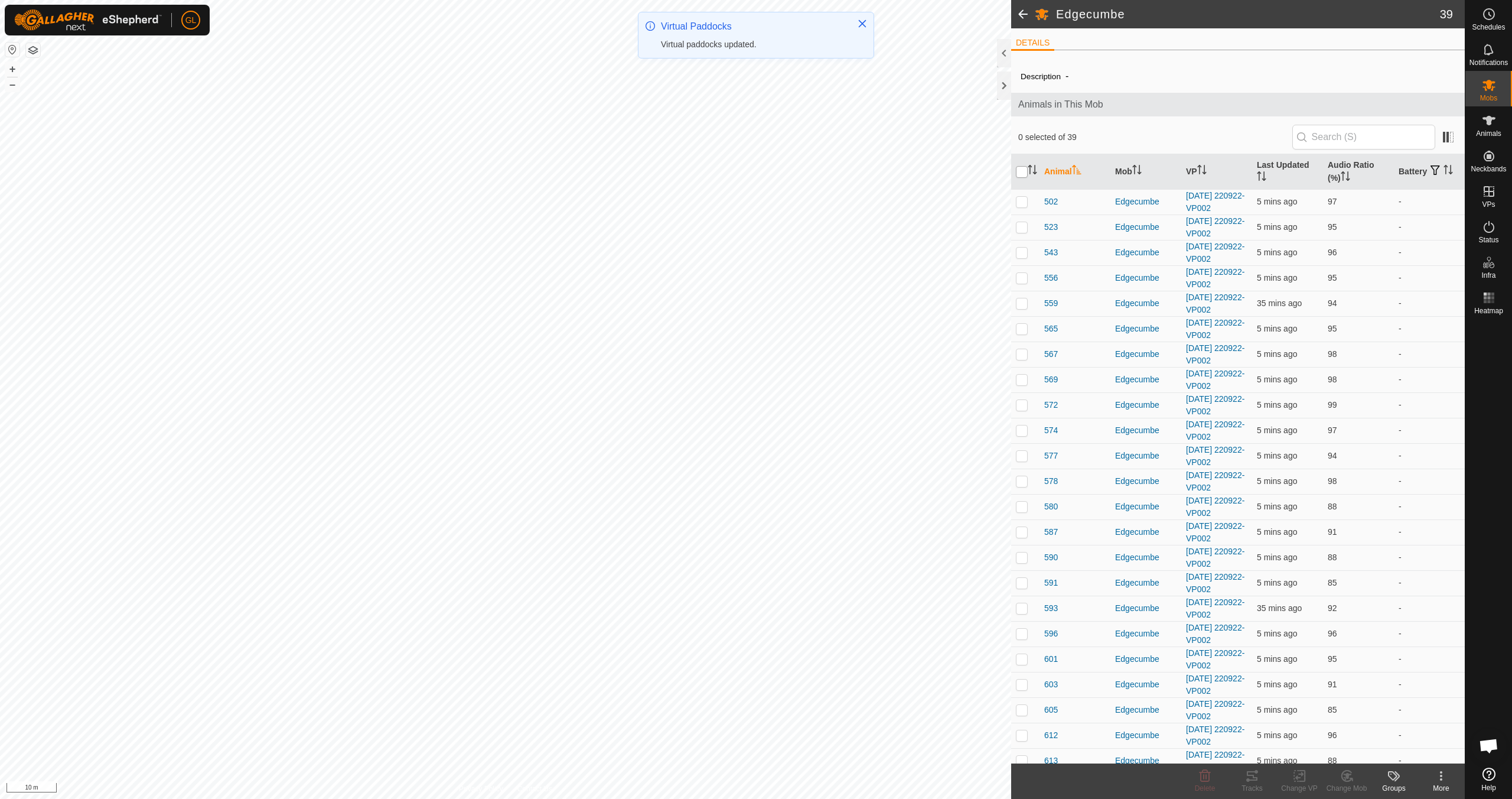
checkbox input "true"
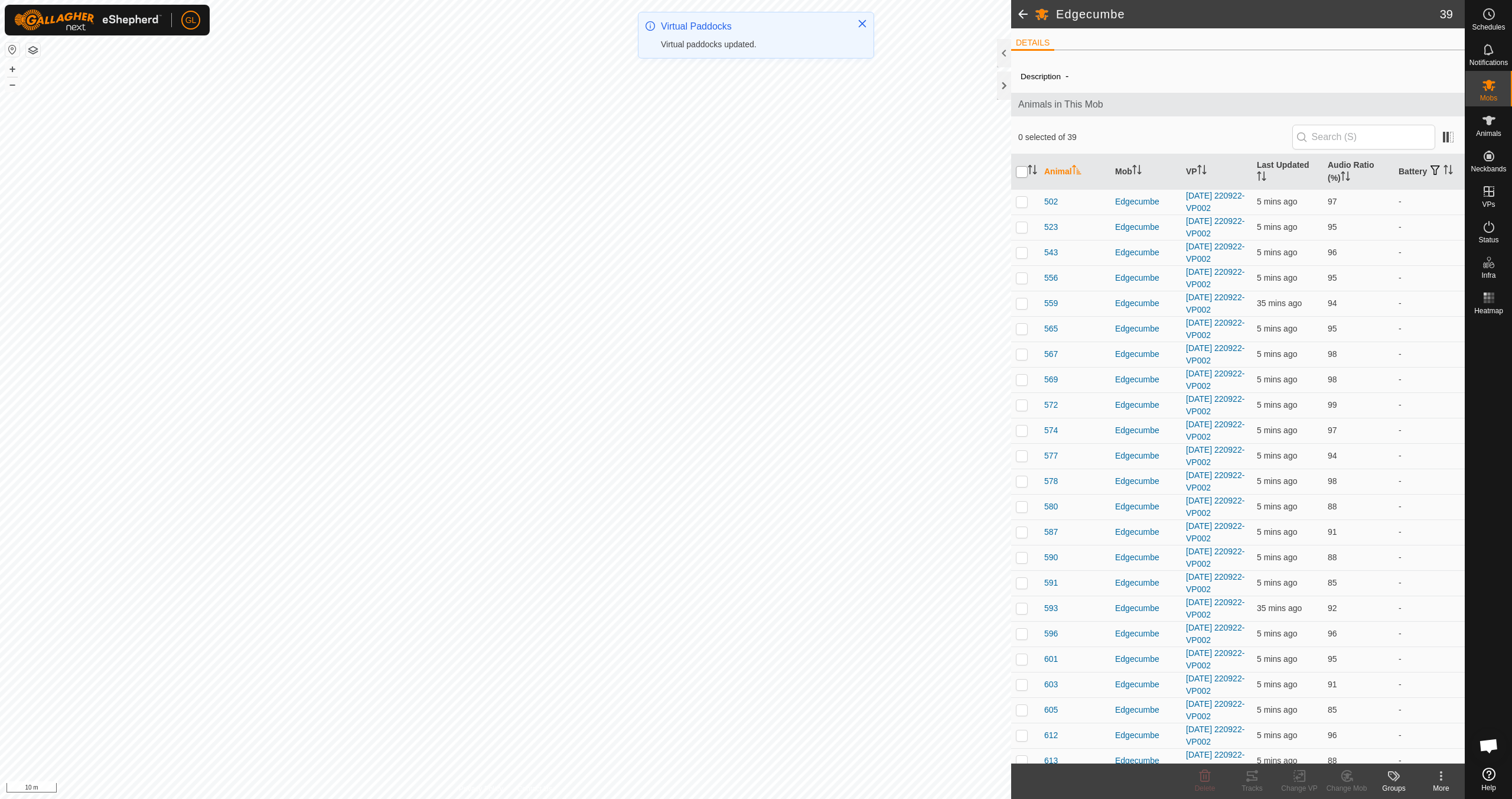
checkbox input "true"
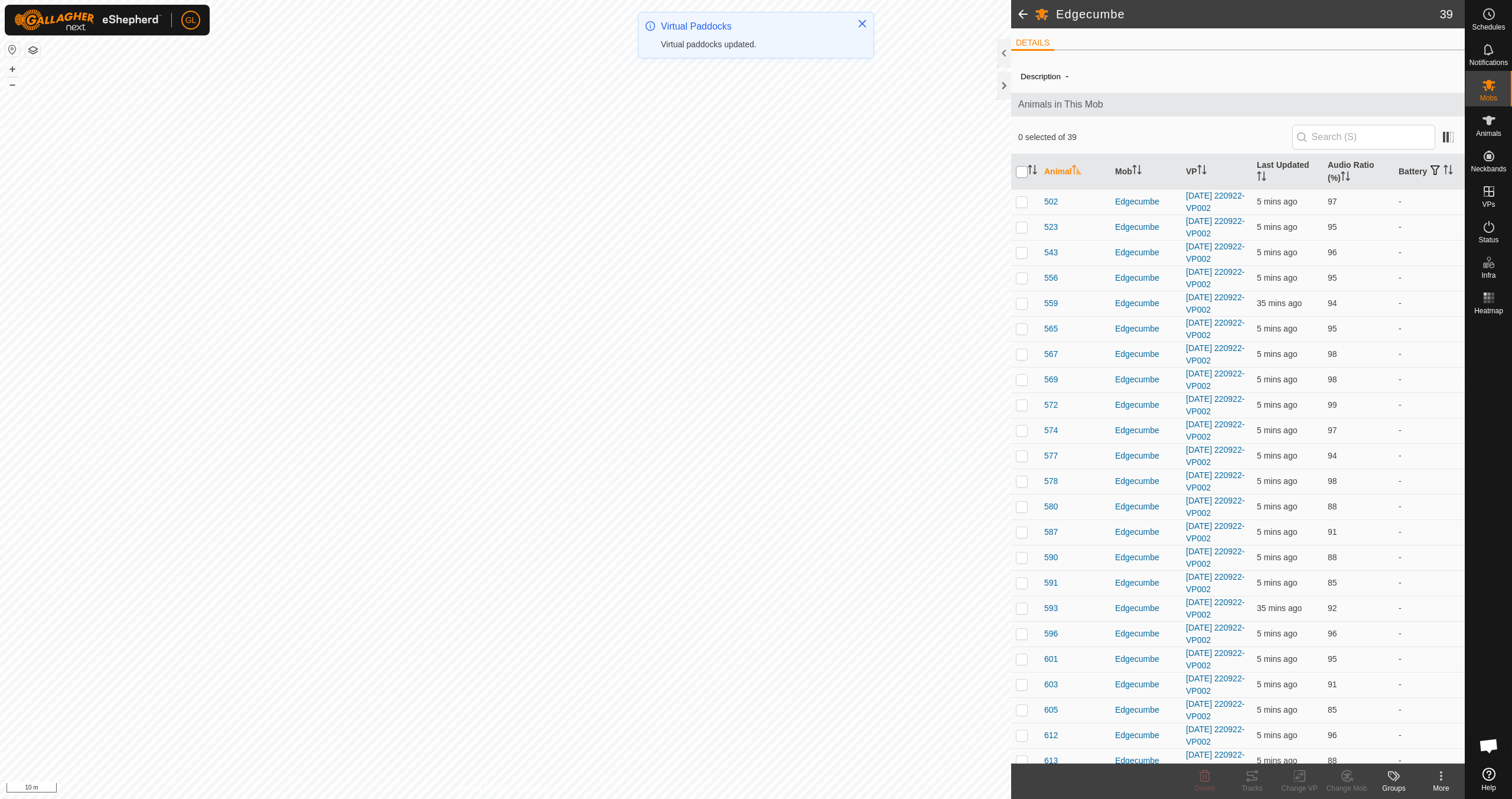
checkbox input "true"
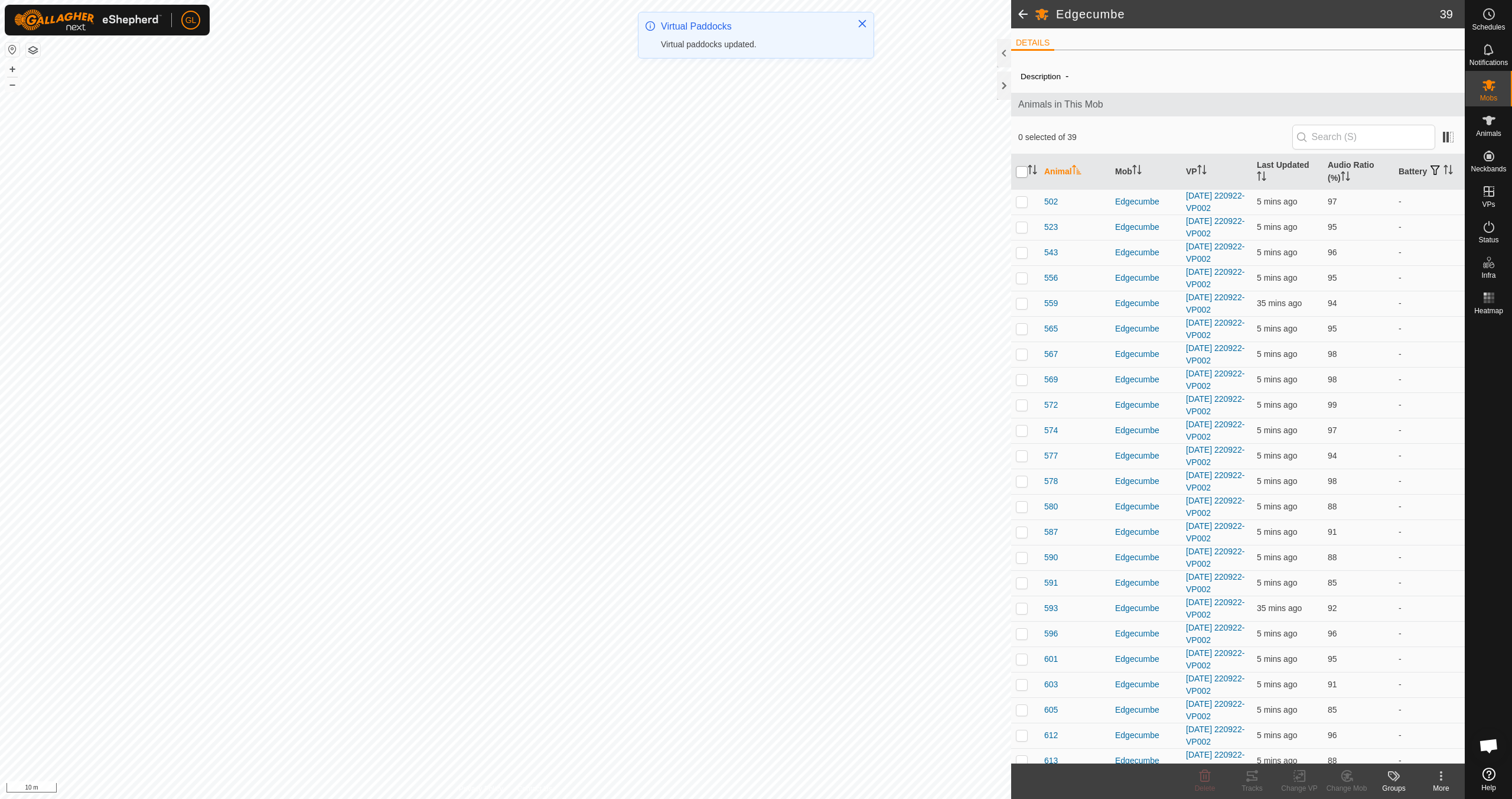
checkbox input "true"
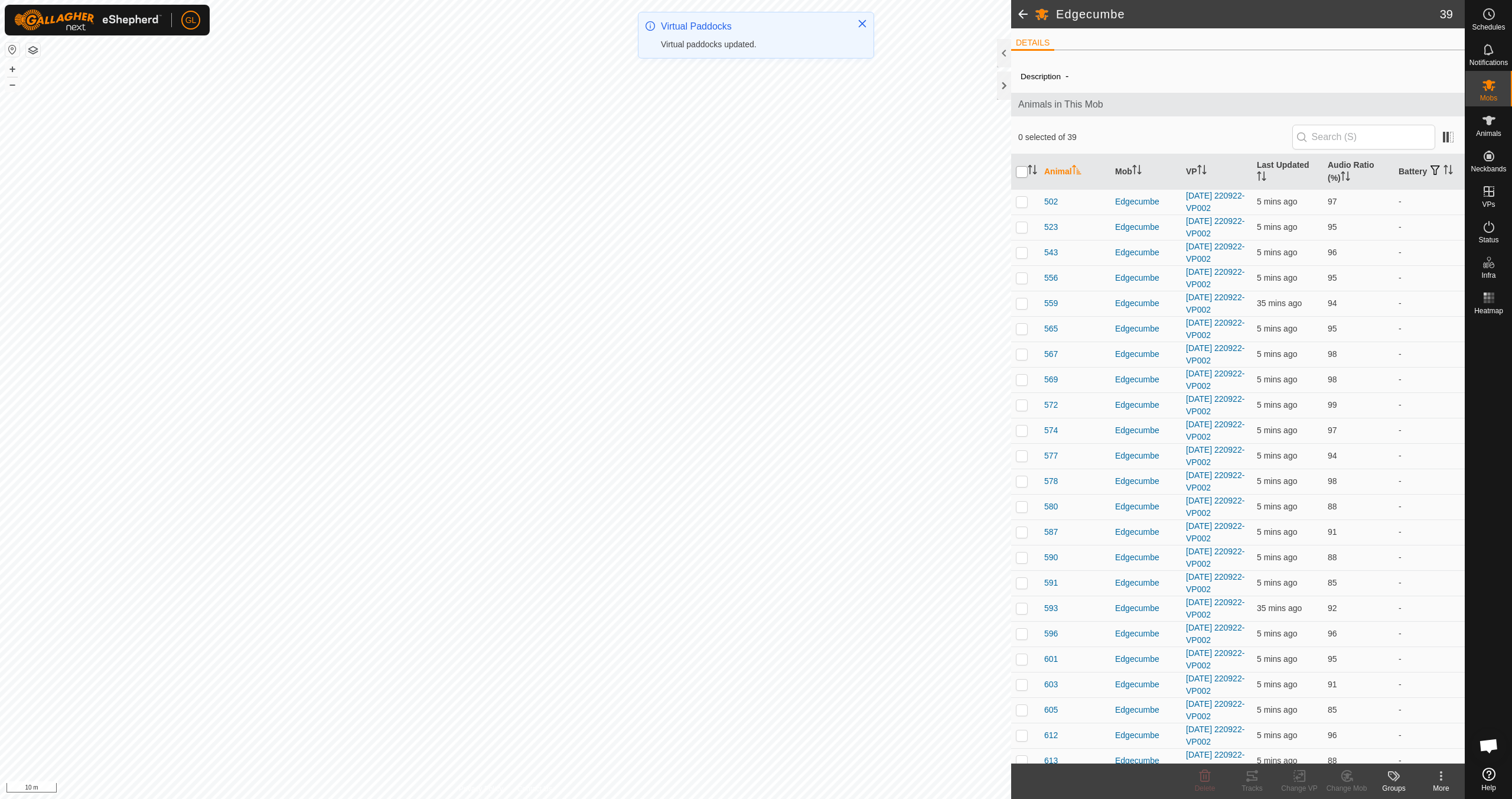
checkbox input "true"
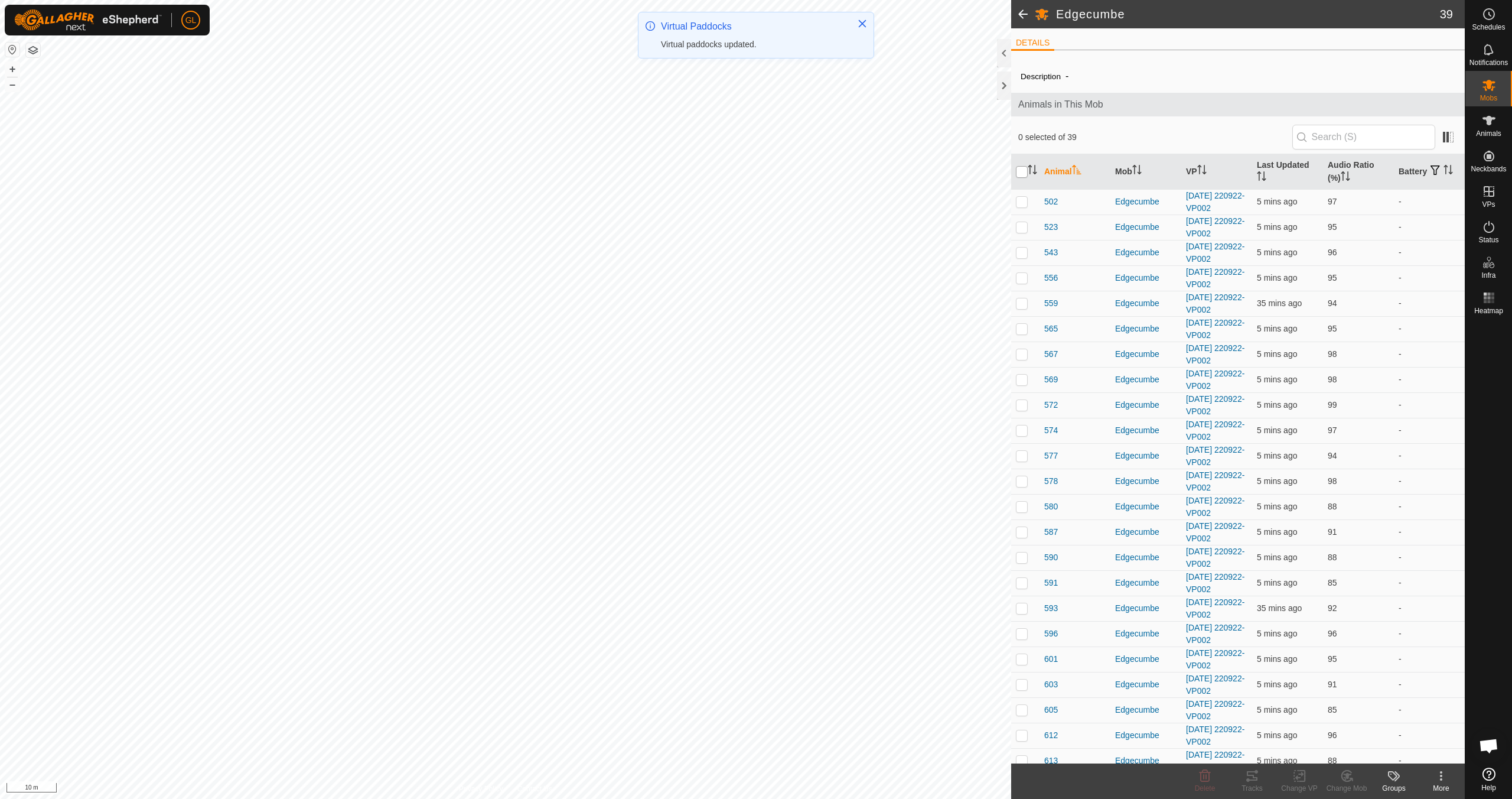
checkbox input "true"
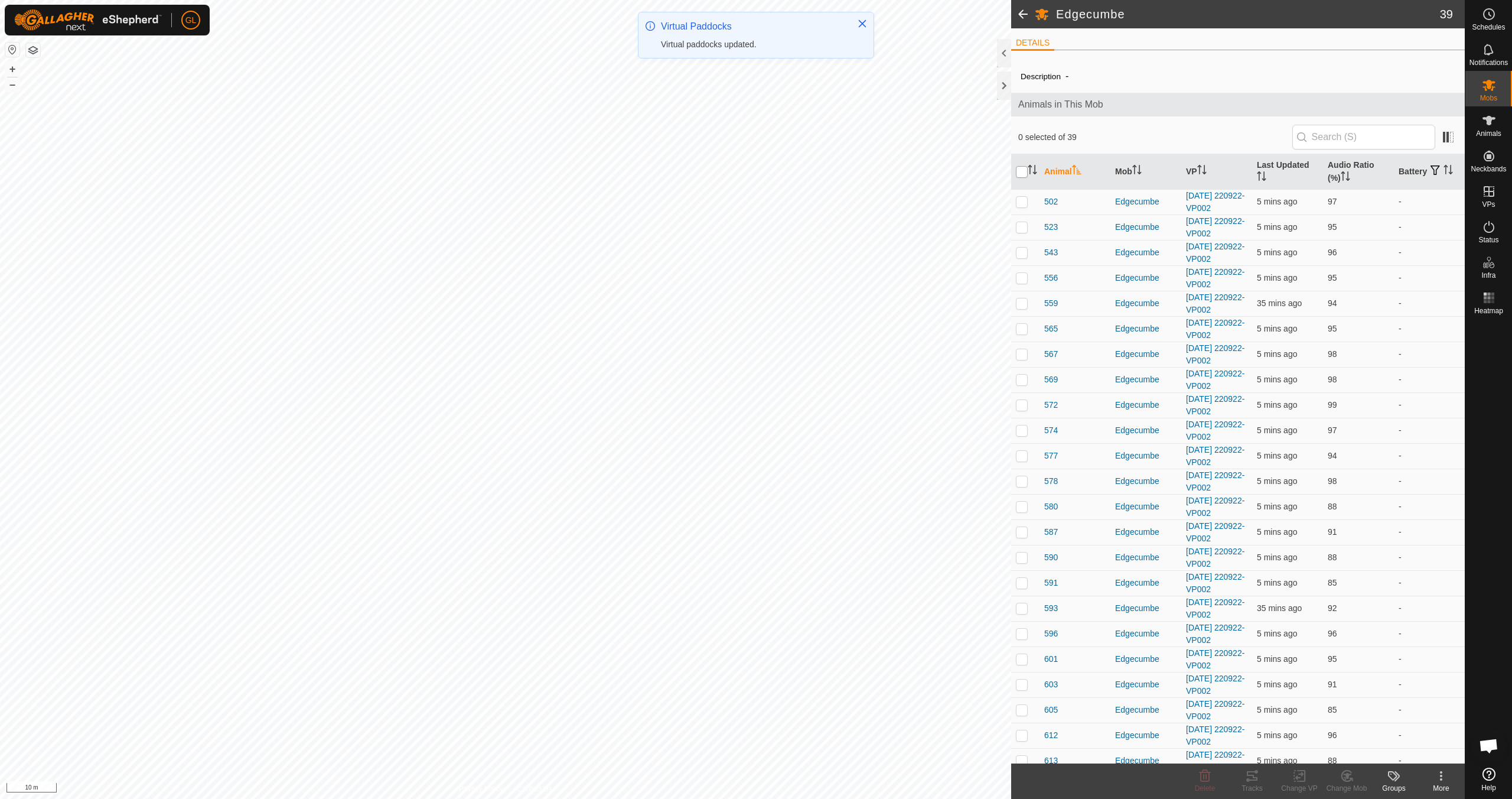
checkbox input "true"
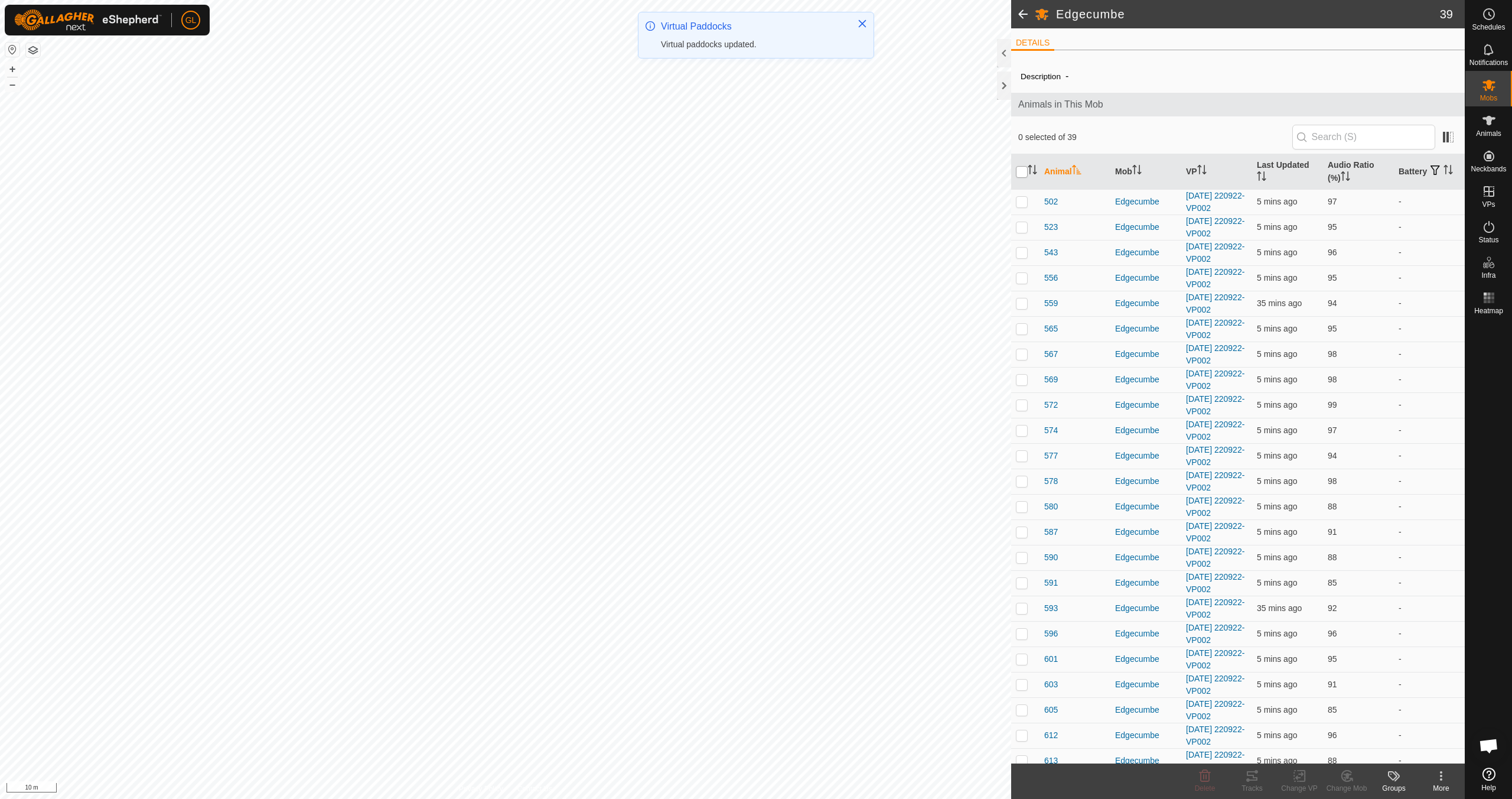
checkbox input "true"
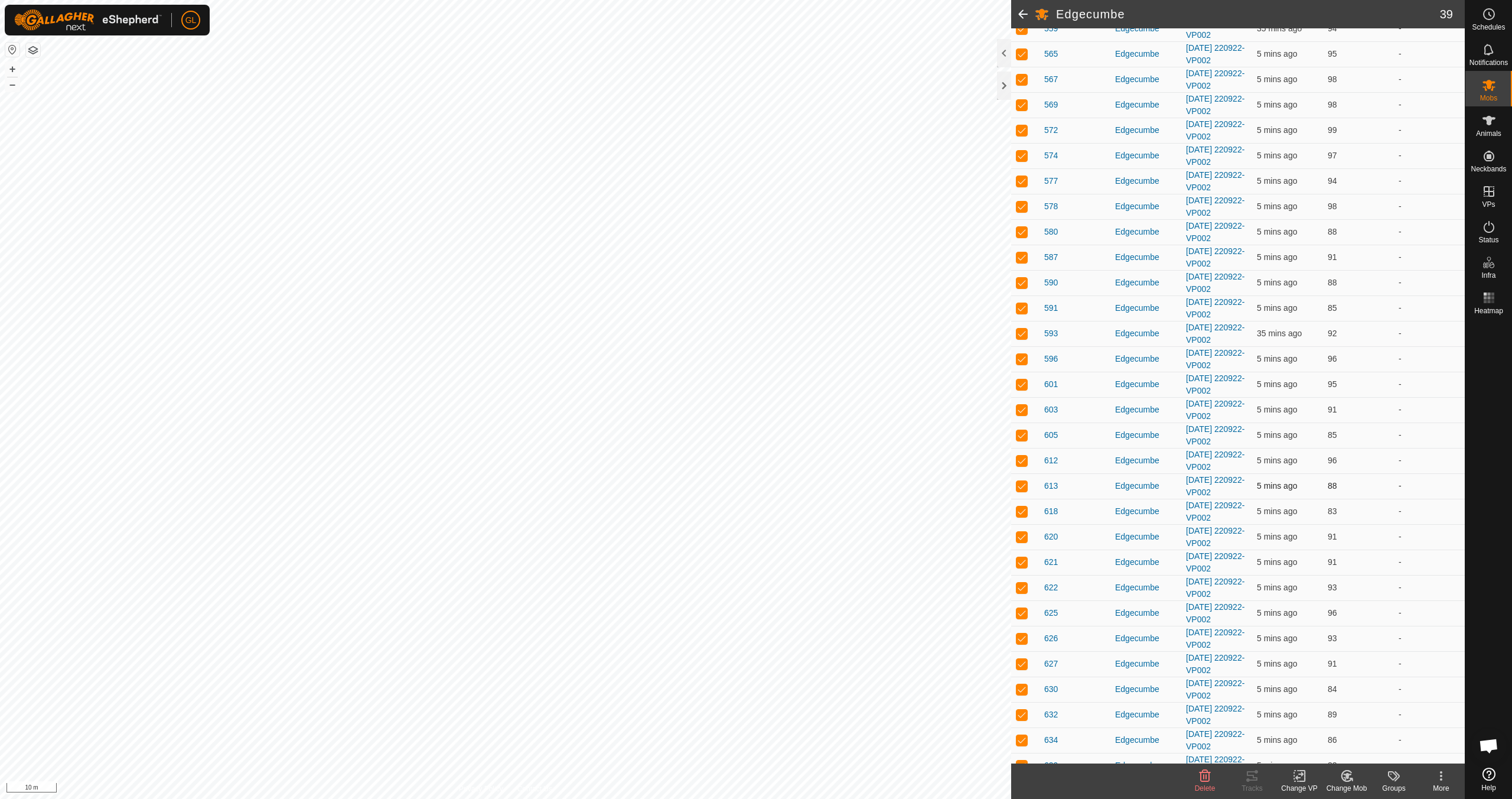
scroll to position [277, 0]
click at [719, 708] on icon at bounding box center [1299, 776] width 9 height 8
click at [719, 708] on link "Choose VP..." at bounding box center [1334, 724] width 117 height 24
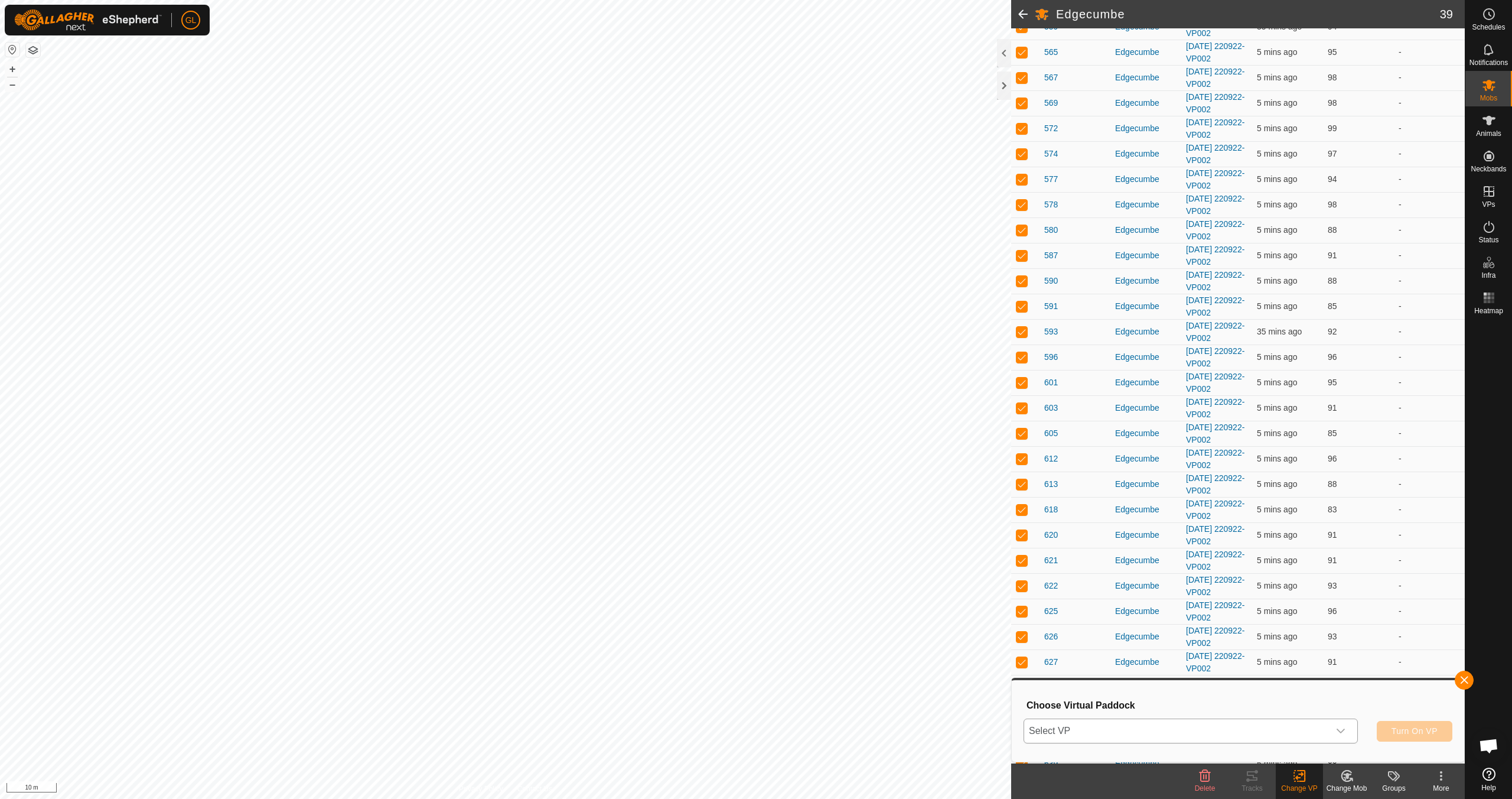
click at [719, 708] on icon "dropdown trigger" at bounding box center [1341, 731] width 9 height 9
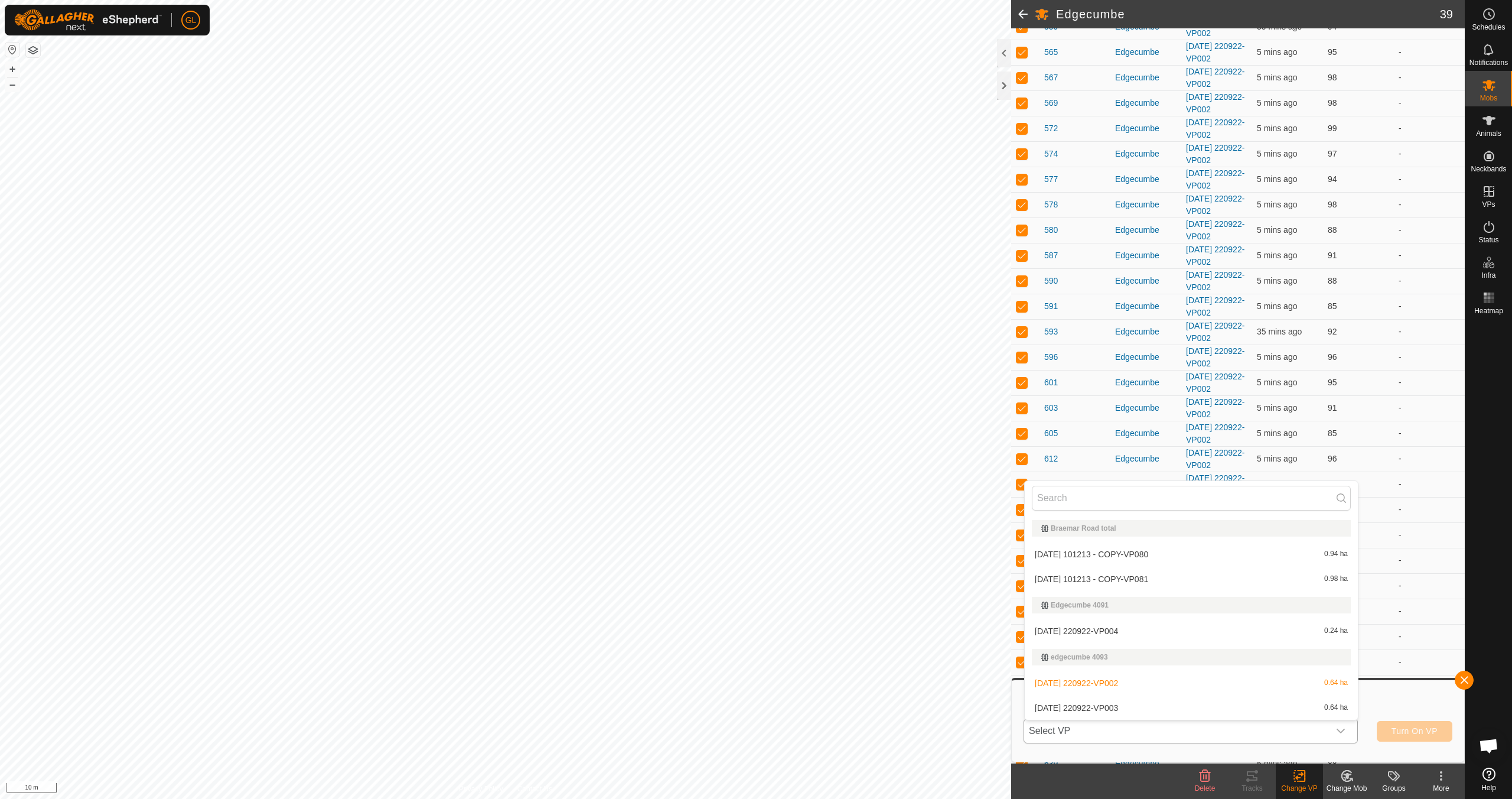
click at [719, 707] on li "[DATE] 220922-VP003 0.64 ha" at bounding box center [1192, 707] width 333 height 24
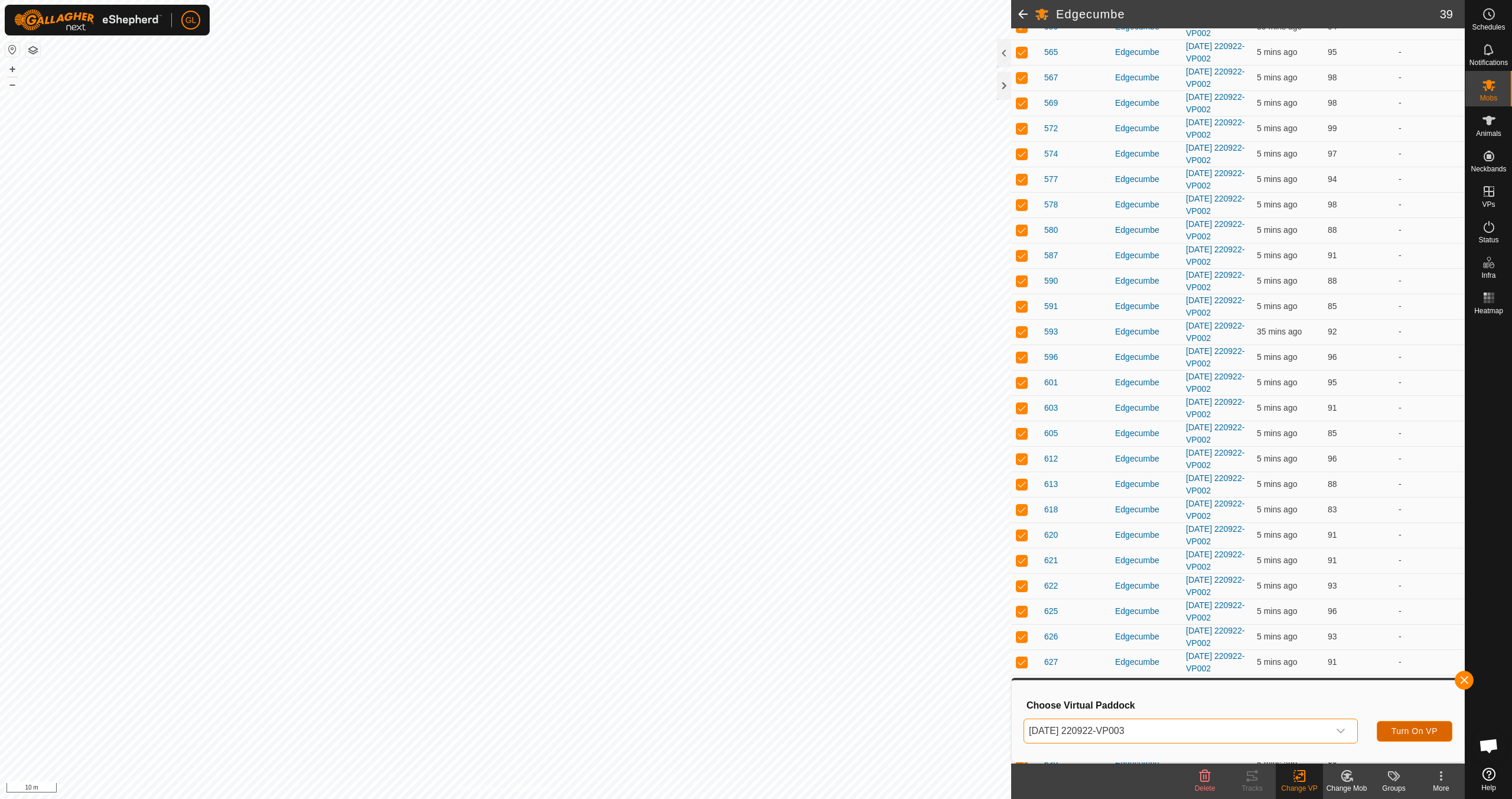
click at [719, 708] on span "Turn On VP" at bounding box center [1414, 731] width 46 height 9
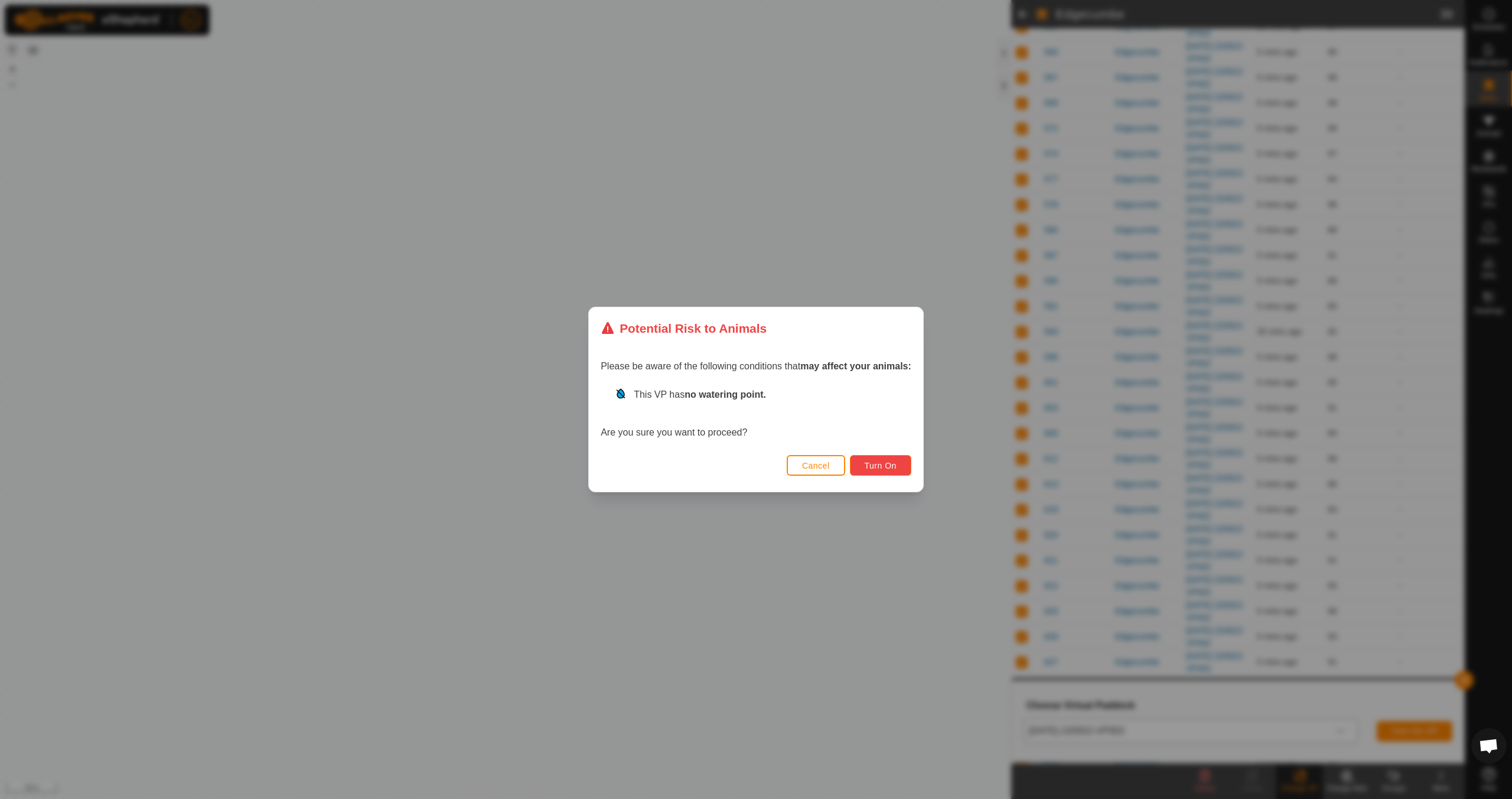
click at [719, 462] on span "Turn On" at bounding box center [881, 465] width 32 height 9
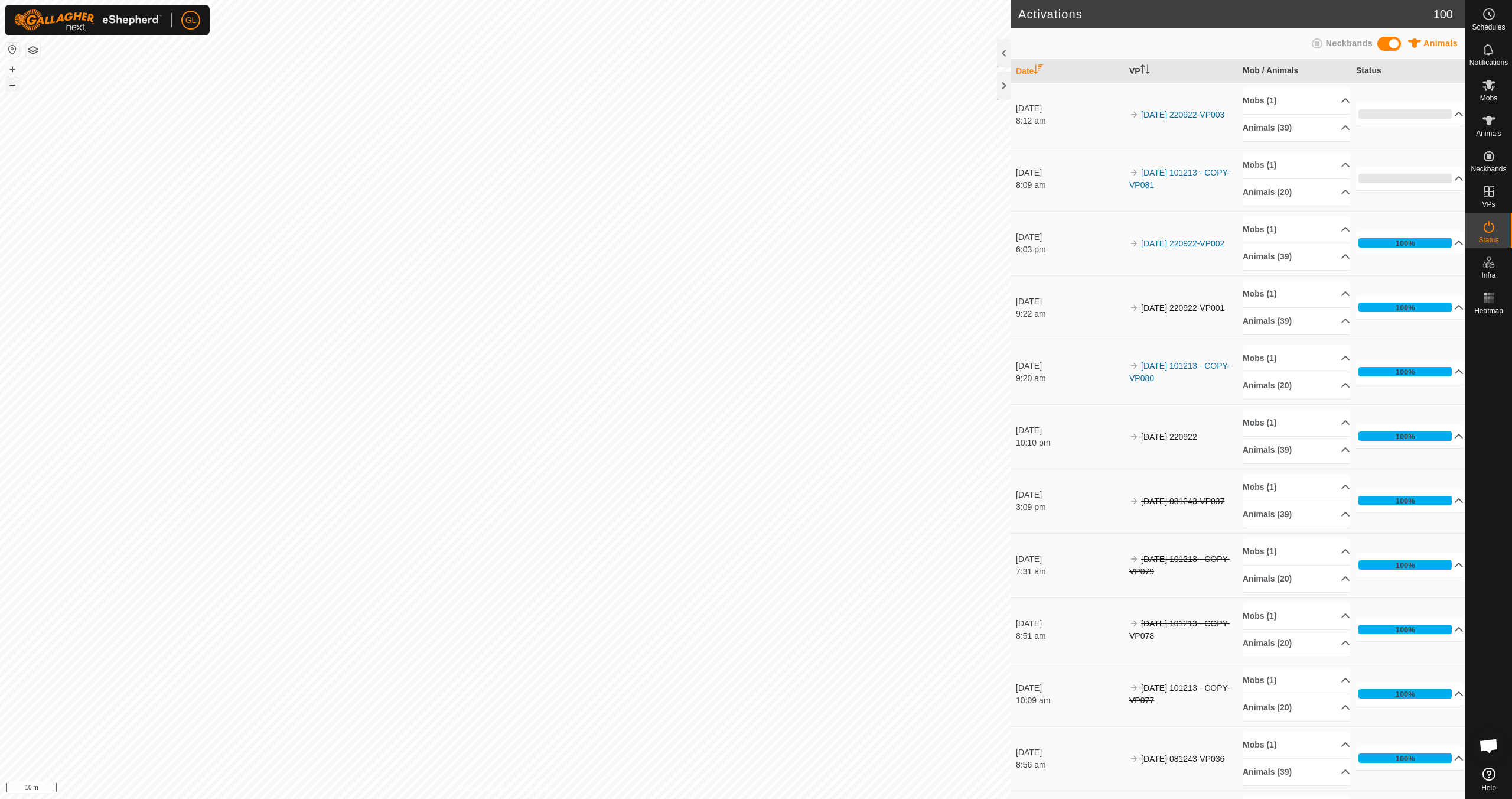
click at [15, 83] on button "–" at bounding box center [12, 84] width 14 height 14
